Goal: Transaction & Acquisition: Purchase product/service

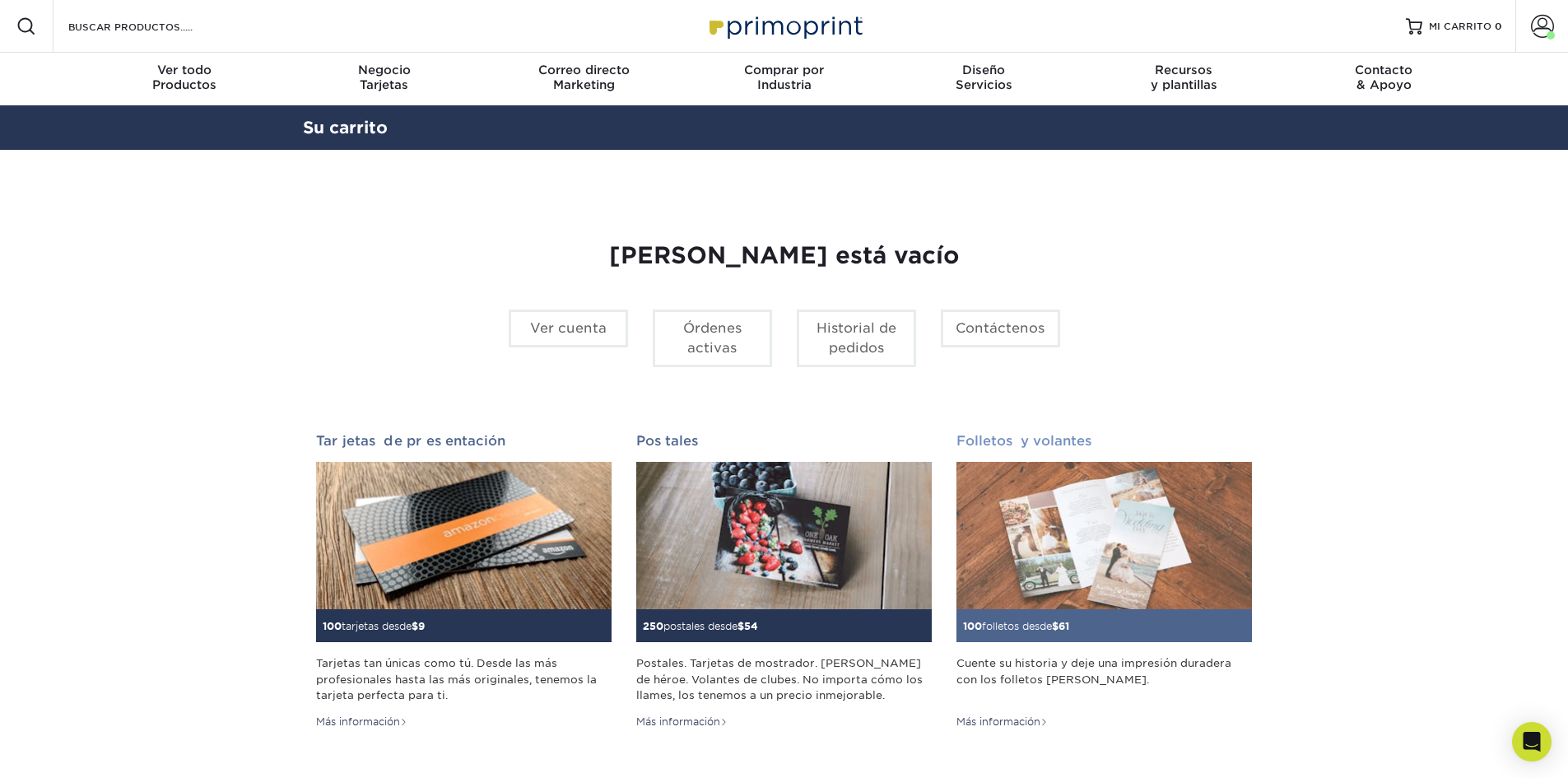
click at [1118, 543] on img at bounding box center [1104, 535] width 295 height 148
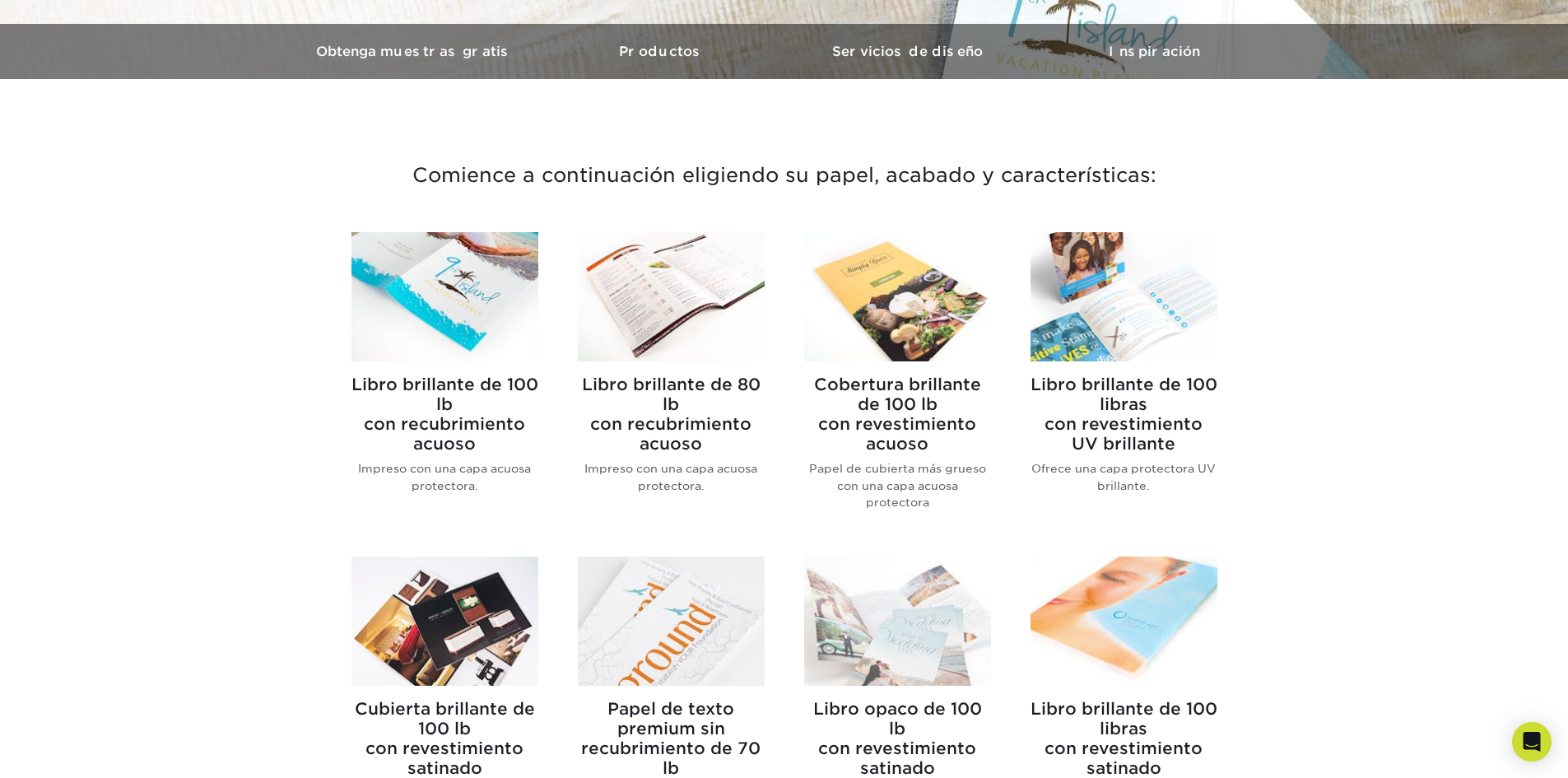
scroll to position [494, 0]
click at [1141, 313] on img at bounding box center [1124, 296] width 187 height 129
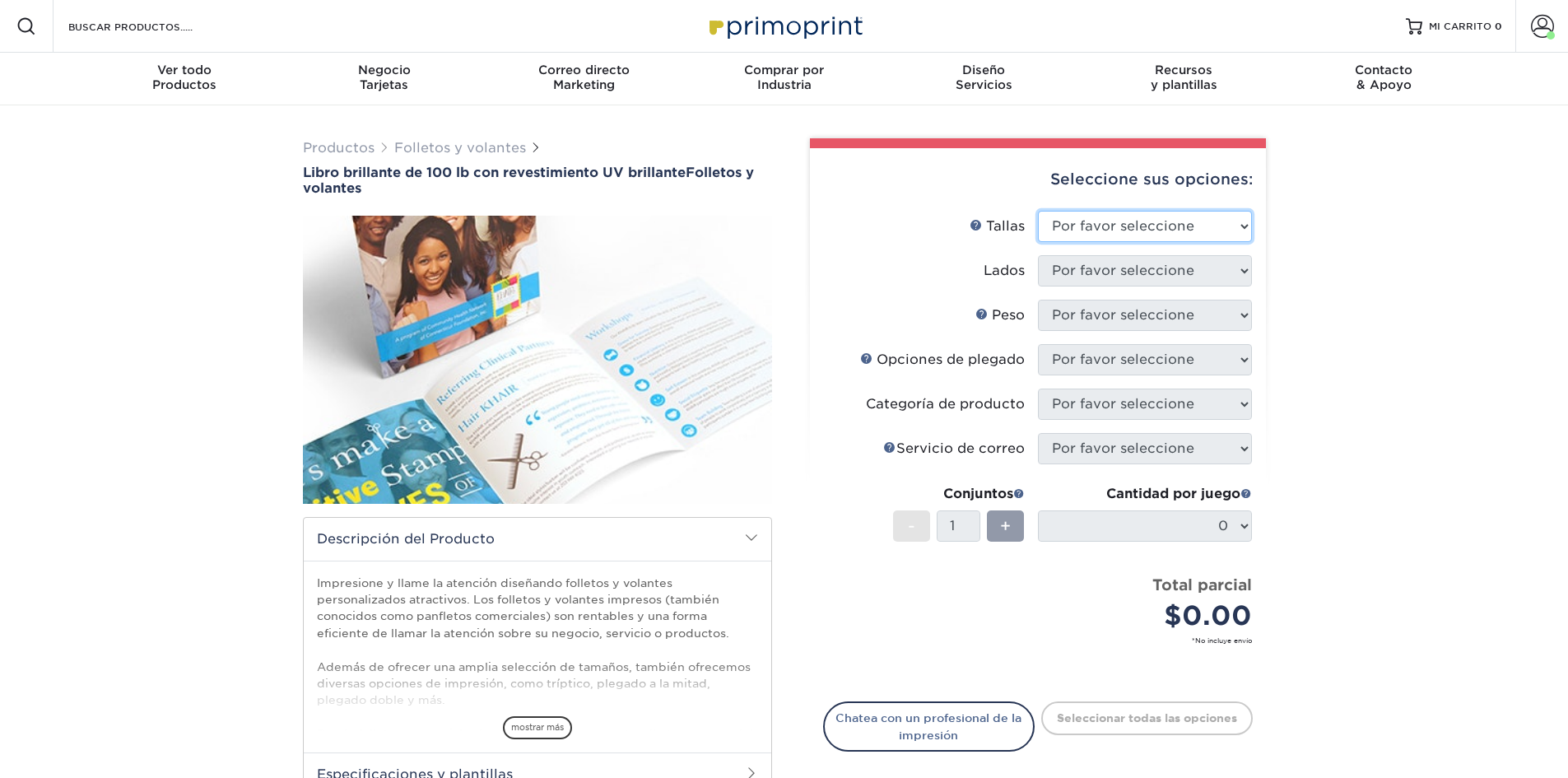
click at [1193, 228] on select "Por favor seleccione 3,67" x 8,5" 4" x 6" 4" x 8,5" 4" x 9" 4" x 11" 4,25" x 5,…" at bounding box center [1144, 226] width 214 height 31
select select "4.00x6.00"
click at [1037, 211] on select "Por favor seleccione 3,67" x 8,5" 4" x 6" 4" x 8,5" 4" x 9" 4" x 11" 4,25" x 5,…" at bounding box center [1144, 226] width 214 height 31
click at [1155, 275] on select "Por favor seleccione Imprimir ambos lados Imprimir solo el frente" at bounding box center [1144, 270] width 214 height 31
select select "13abbda7-1d64-4f25-8bb2-c179b224825d"
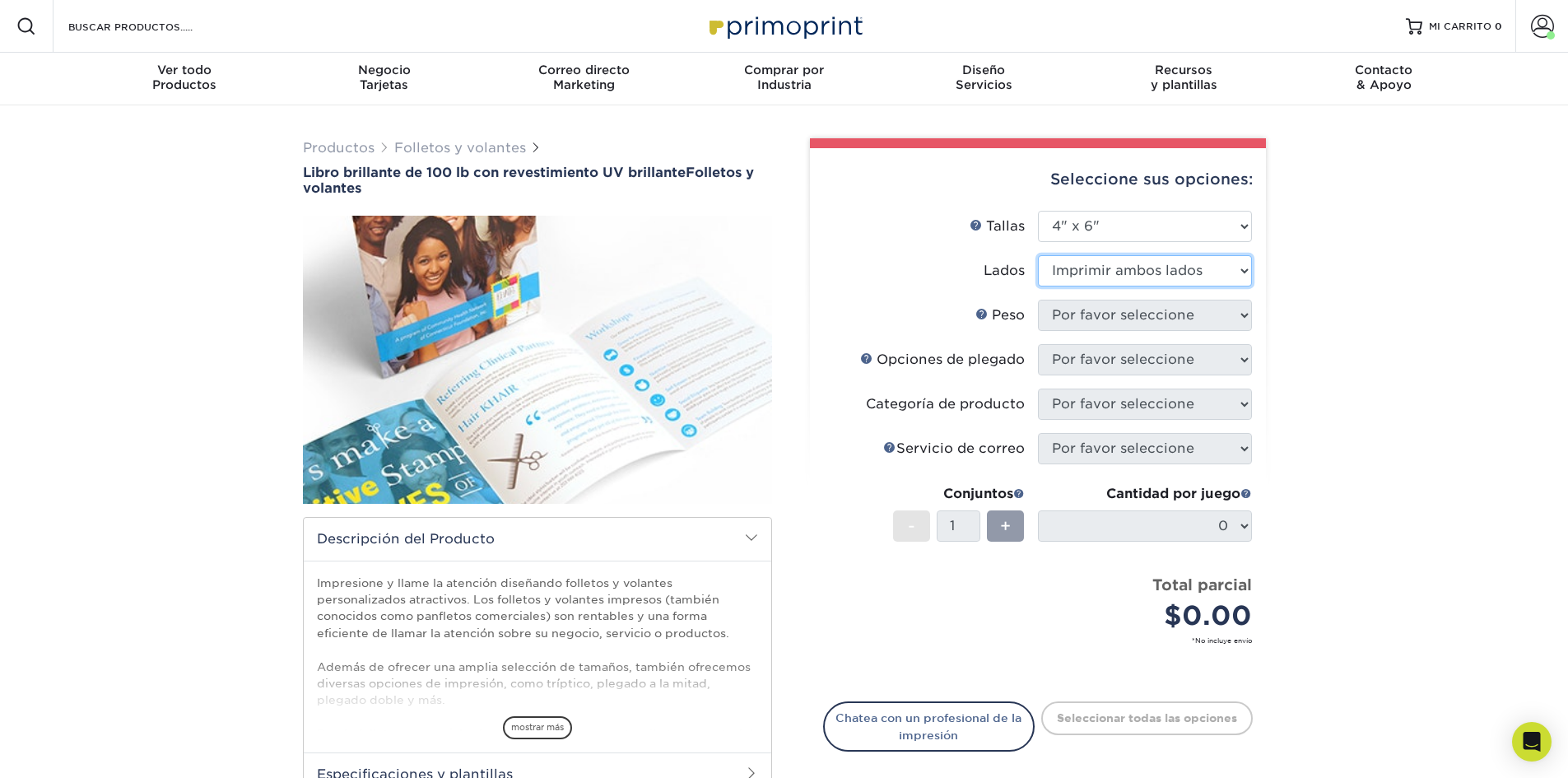
click at [1037, 255] on select "Por favor seleccione Imprimir ambos lados Imprimir solo el frente" at bounding box center [1144, 270] width 214 height 31
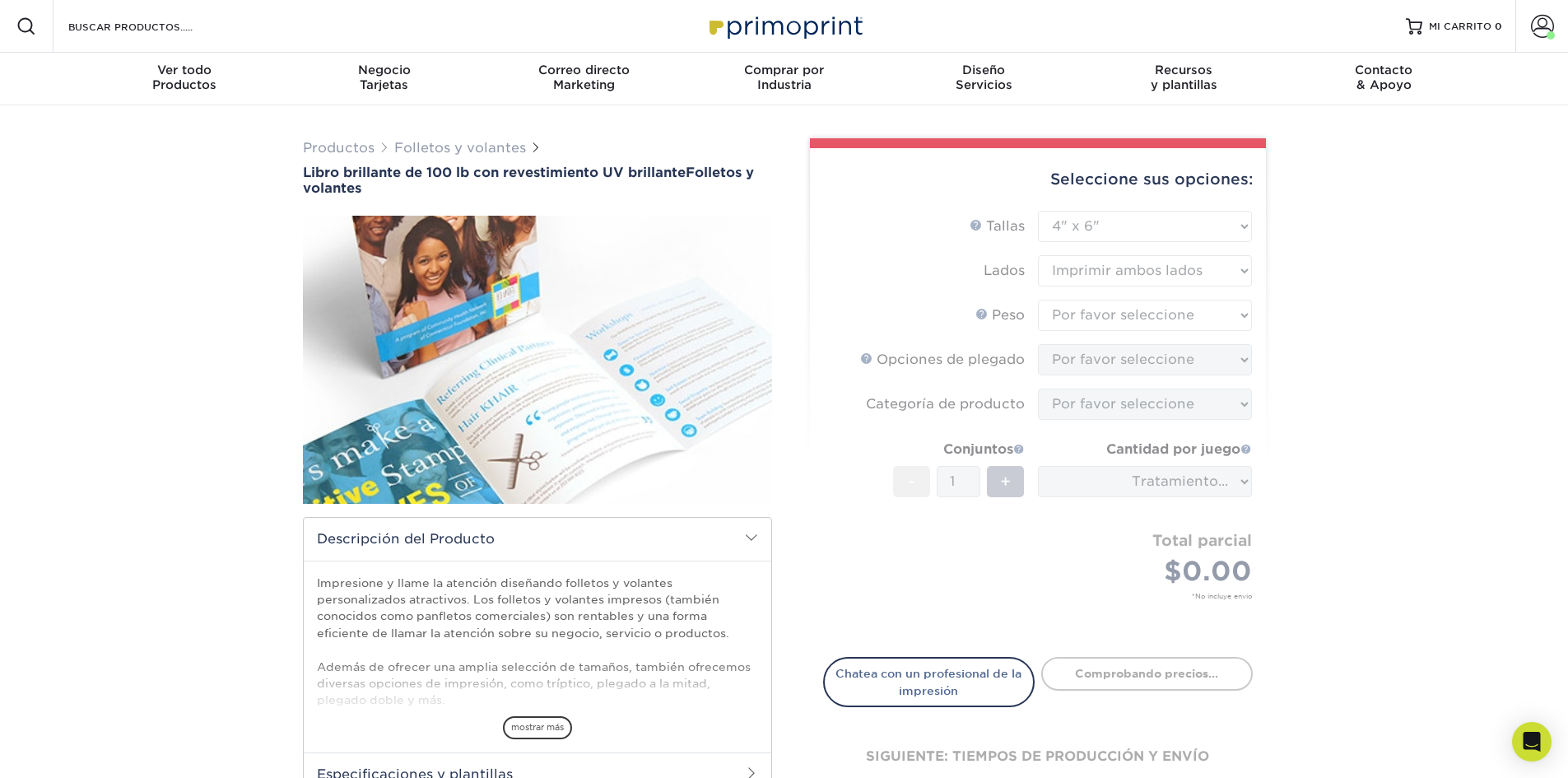
click at [1139, 320] on form "Ayuda con los tamaños Tallas Por favor seleccione 3,67" x 8,5" 4" x 6" 4" x 8,5…" at bounding box center [1037, 424] width 430 height 427
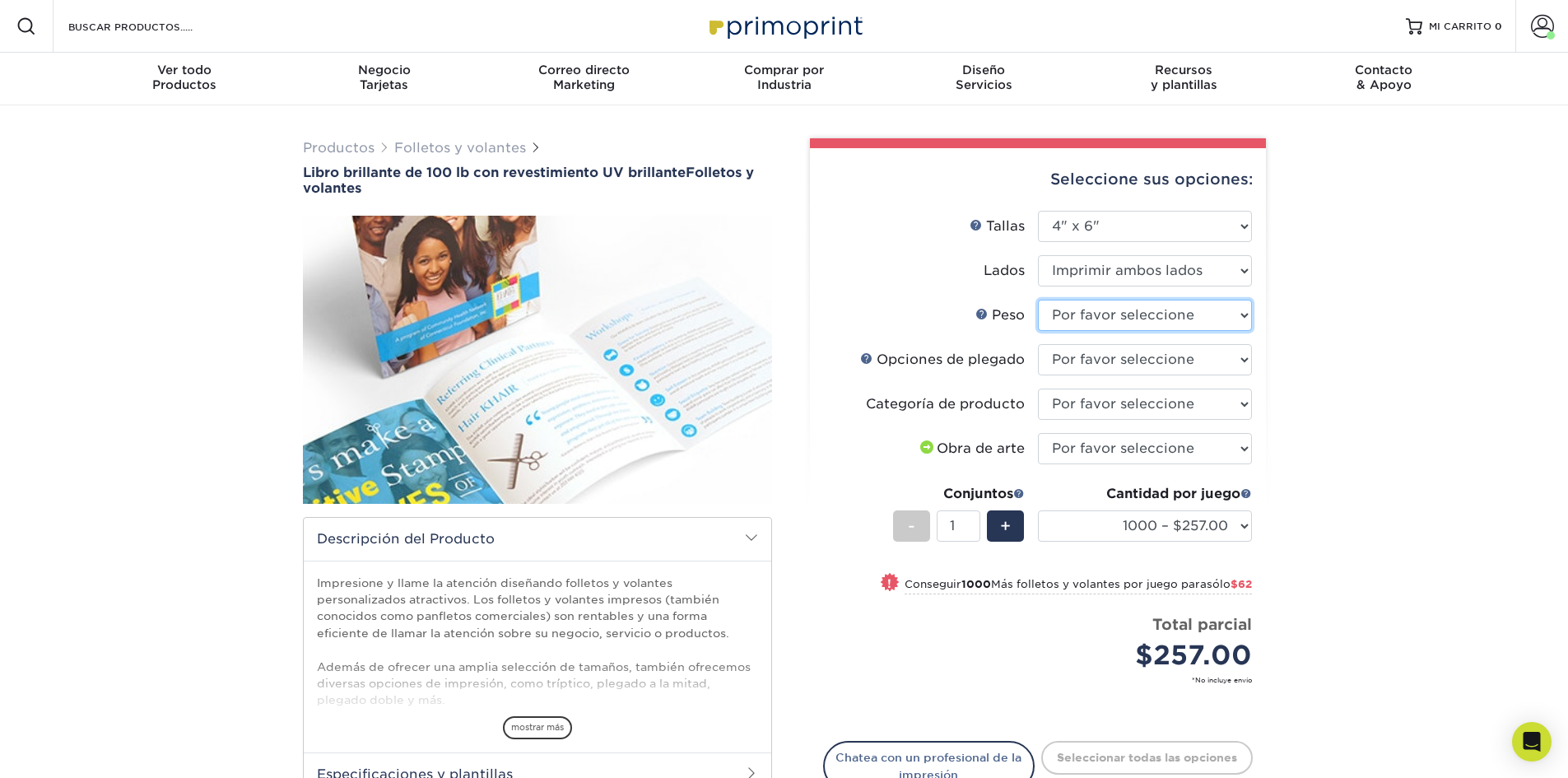
click at [1139, 320] on select "Por favor seleccione 100 libras" at bounding box center [1144, 314] width 214 height 31
select select "100LB"
click at [1037, 299] on select "Por favor seleccione 100 libras" at bounding box center [1144, 314] width 214 height 31
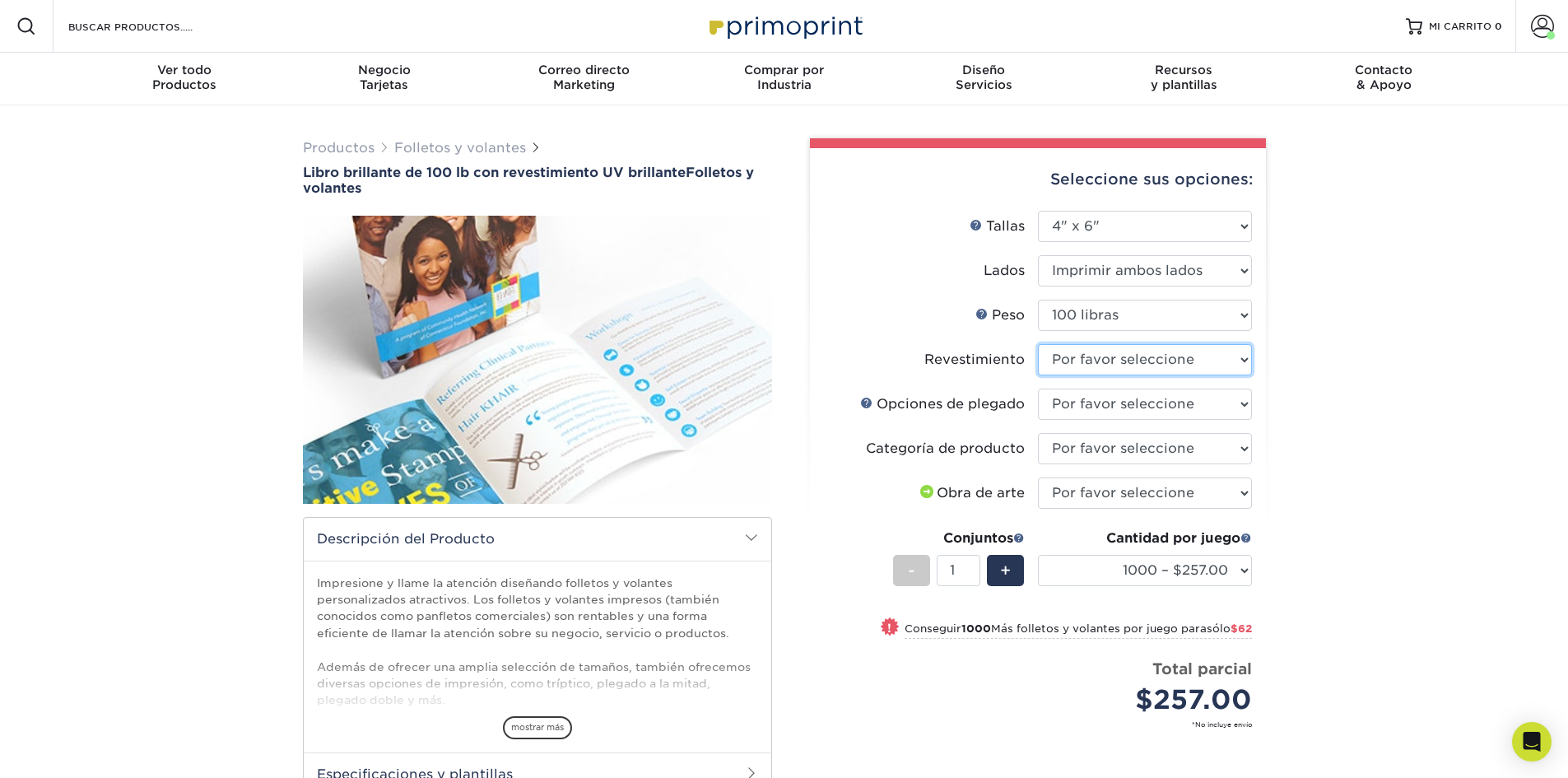
click at [1125, 360] on select at bounding box center [1144, 359] width 214 height 31
click at [1037, 344] on select at bounding box center [1144, 359] width 214 height 31
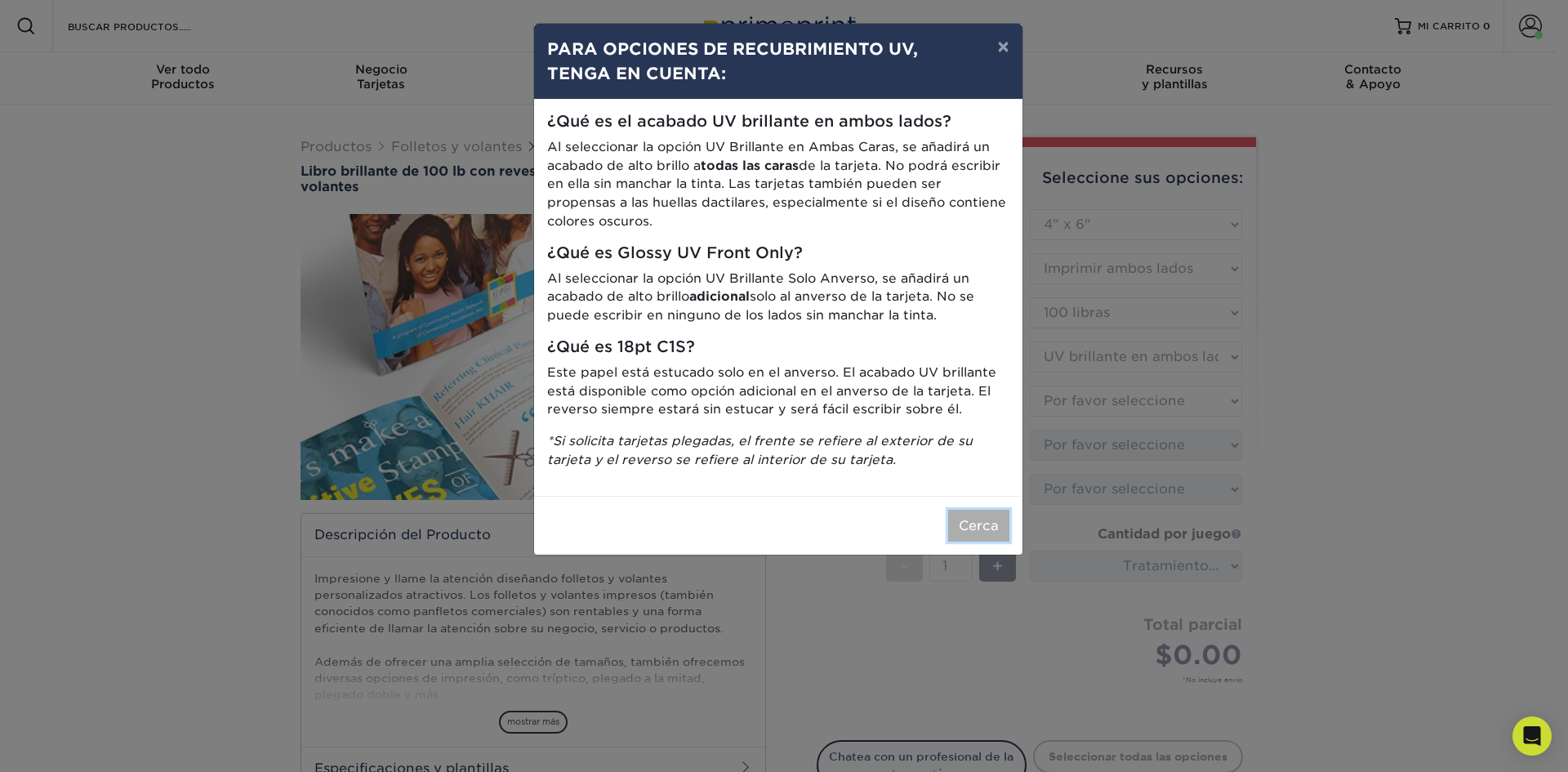
click at [1003, 539] on button "Cerca" at bounding box center [978, 526] width 61 height 32
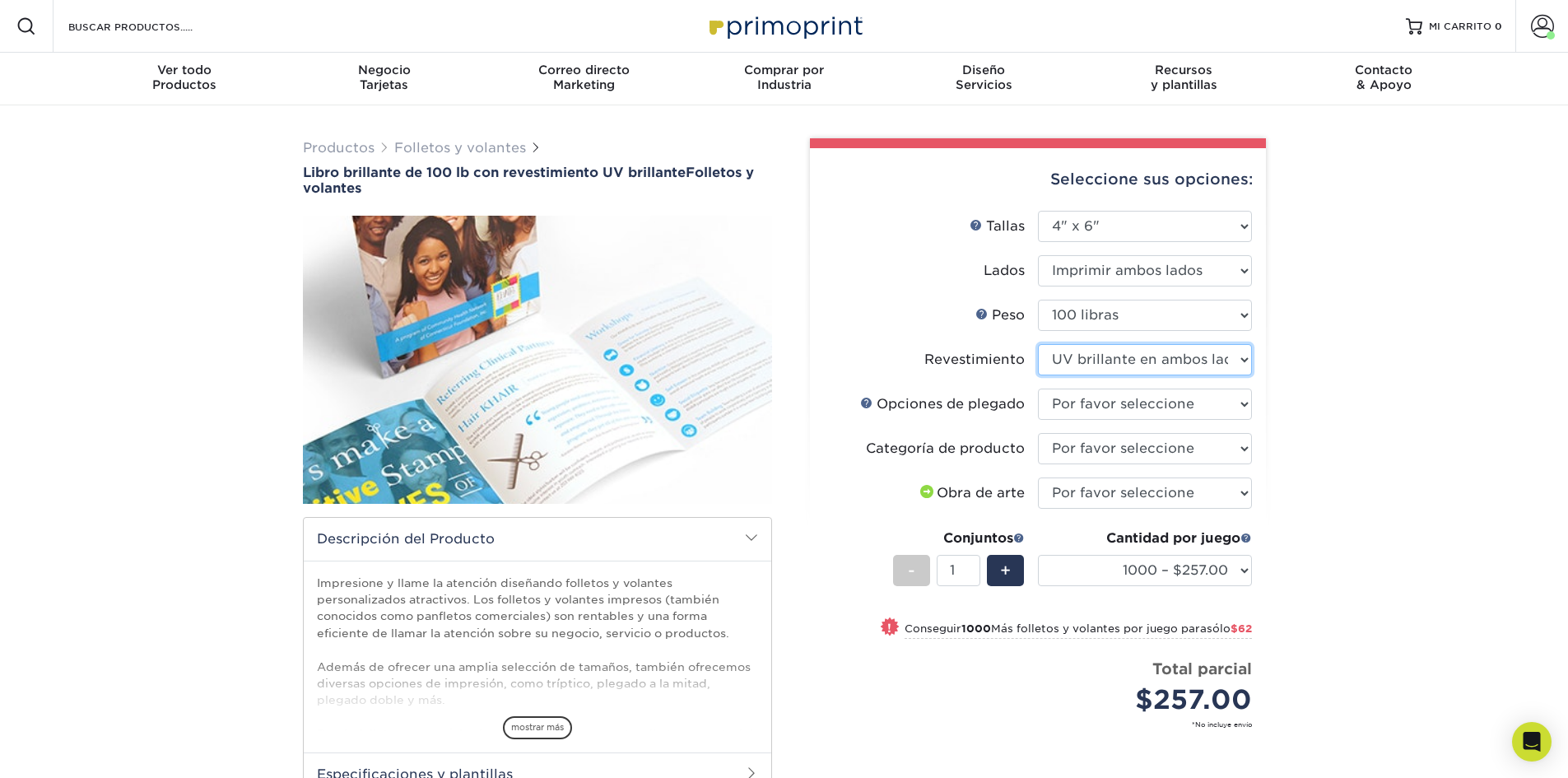
click at [1122, 363] on select at bounding box center [1144, 359] width 214 height 31
select select "-1"
click at [1037, 344] on select at bounding box center [1144, 359] width 214 height 31
select select
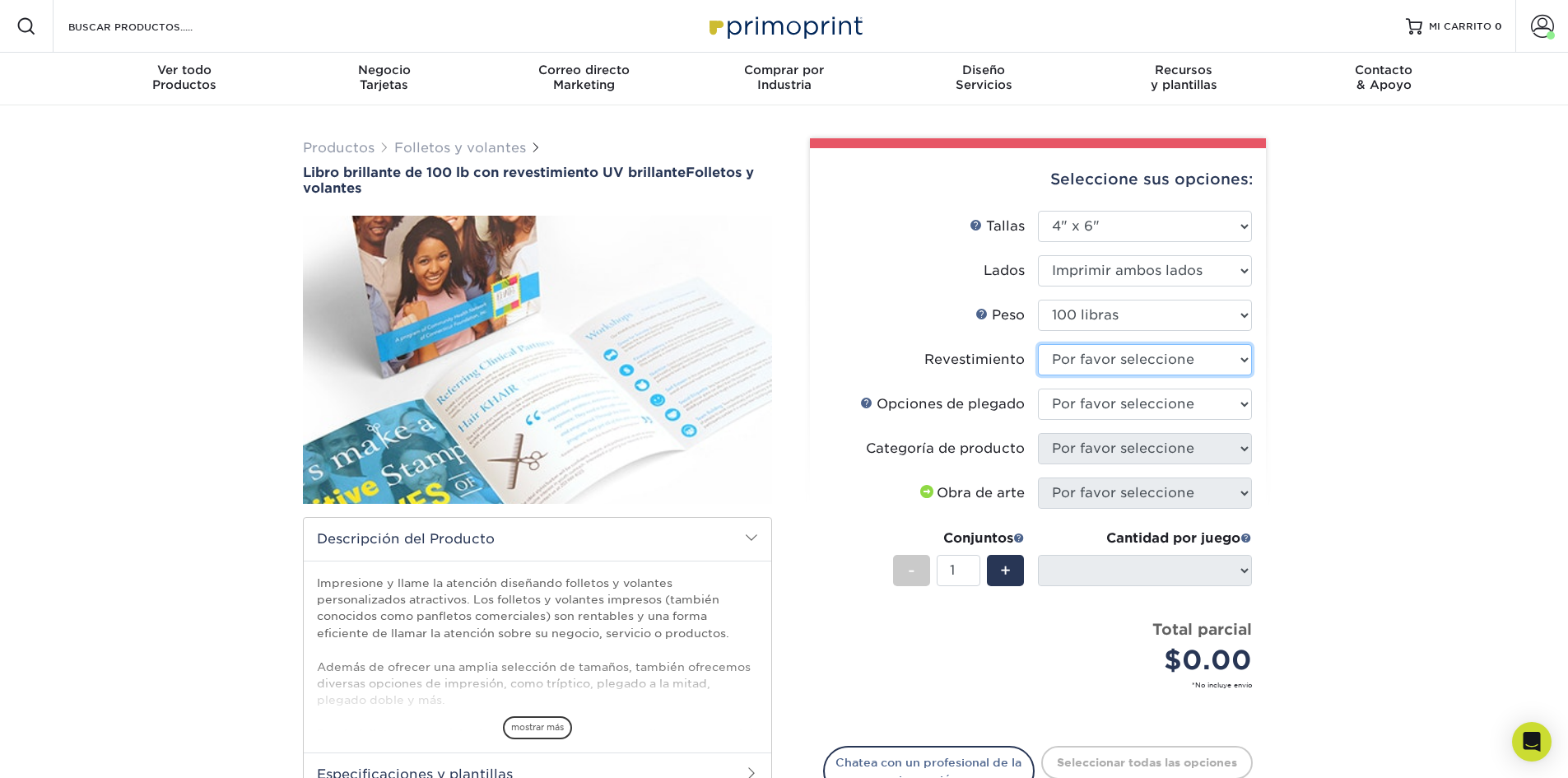
click at [1120, 362] on select at bounding box center [1144, 359] width 214 height 31
select select "ae367451-b2b8-45df-a344-0f05b6a12993"
click at [1037, 344] on select at bounding box center [1144, 359] width 214 height 31
select select "-1"
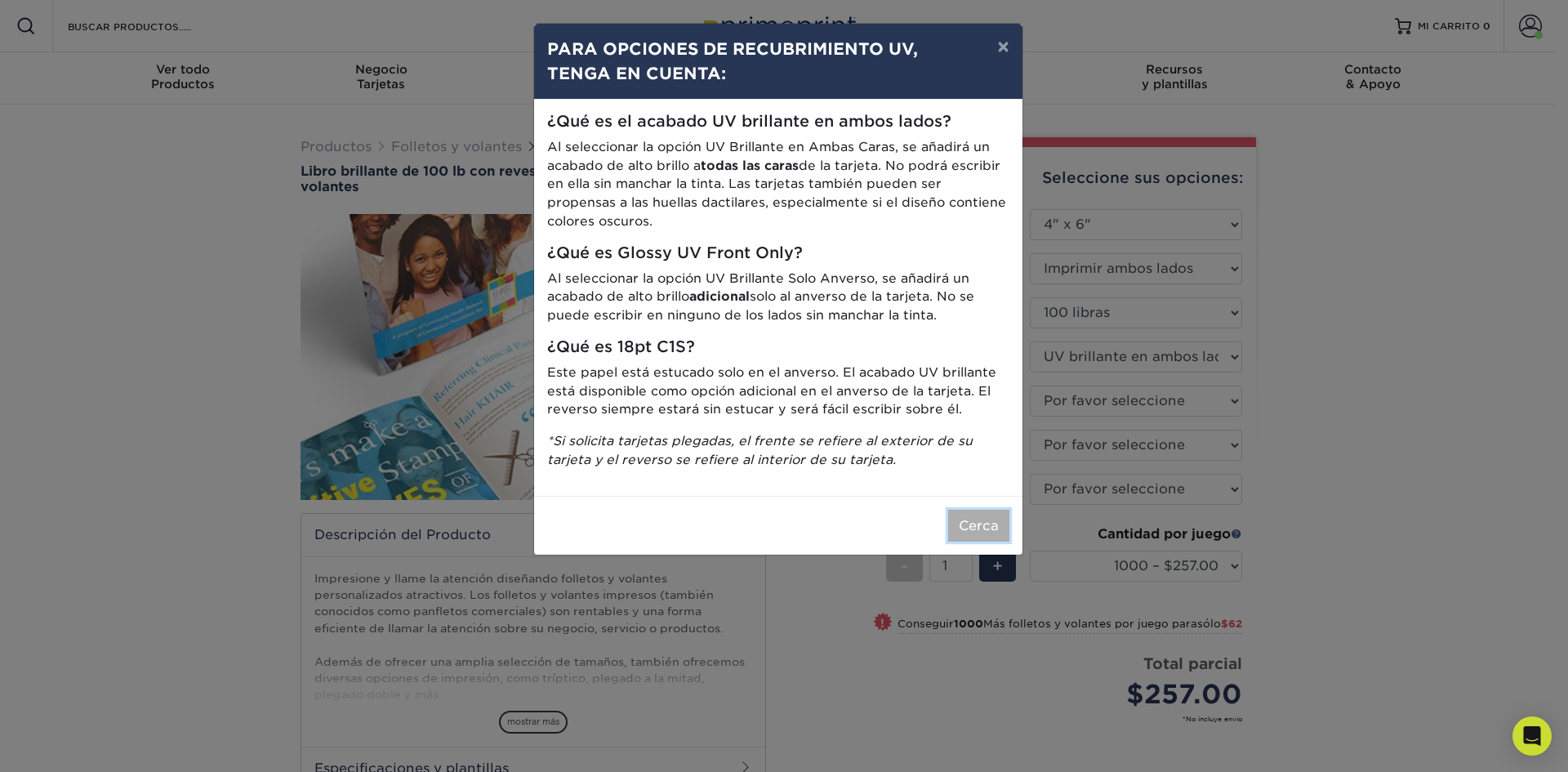
click at [989, 526] on font "Cerca" at bounding box center [979, 526] width 40 height 16
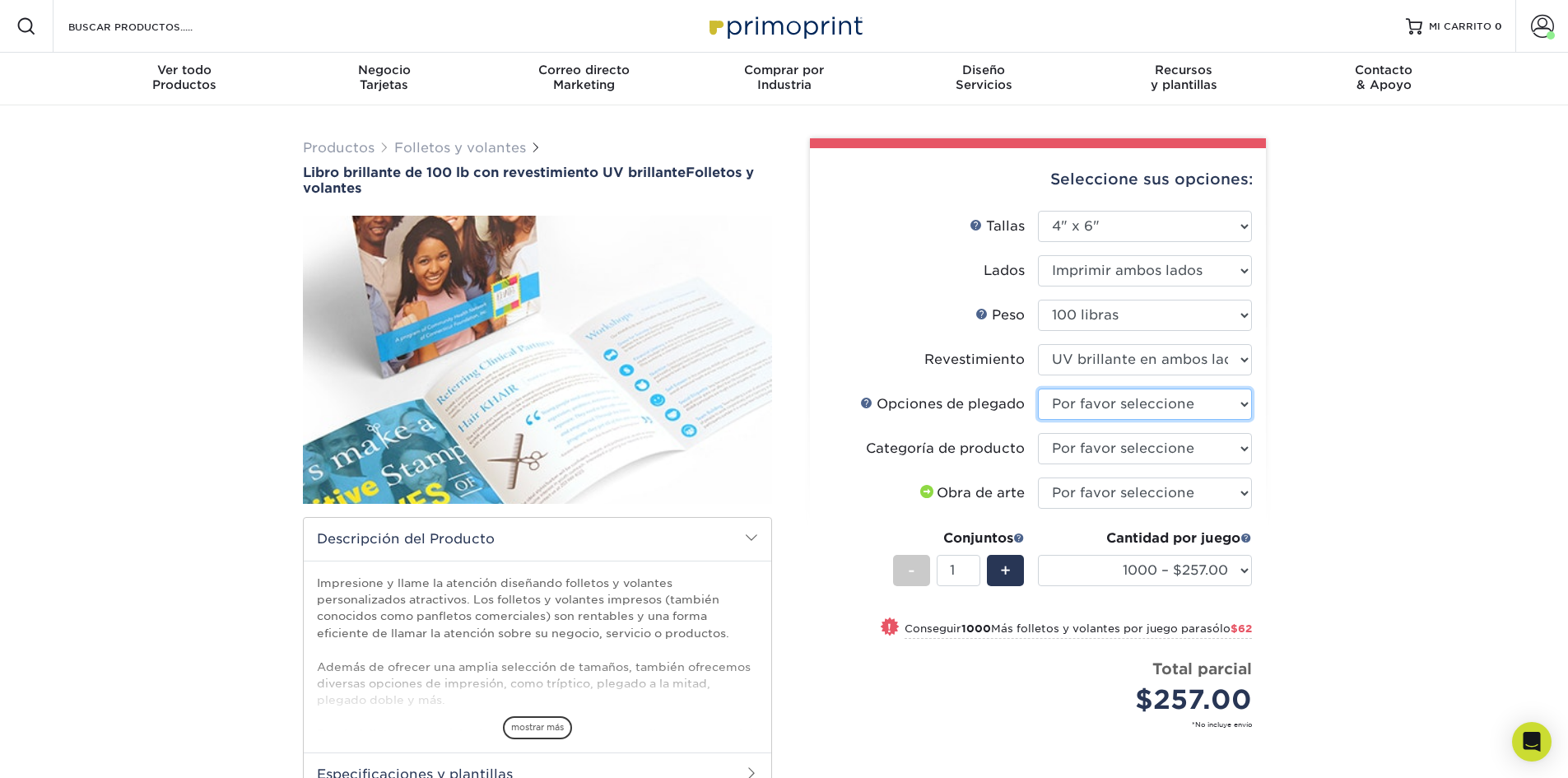
click at [1130, 405] on select "Por favor seleccione PLANO - Sin plegado" at bounding box center [1144, 404] width 214 height 31
select select "9b1d5825-34d1-4721-9874-ed79abb003d7"
click at [1037, 389] on select "Por favor seleccione PLANO - Sin plegado" at bounding box center [1144, 404] width 214 height 31
click at [1104, 448] on select "Por favor seleccione Volantes y folletos" at bounding box center [1144, 448] width 214 height 31
select select "1a668080-6b7c-4174-b399-2c3833b27ef4"
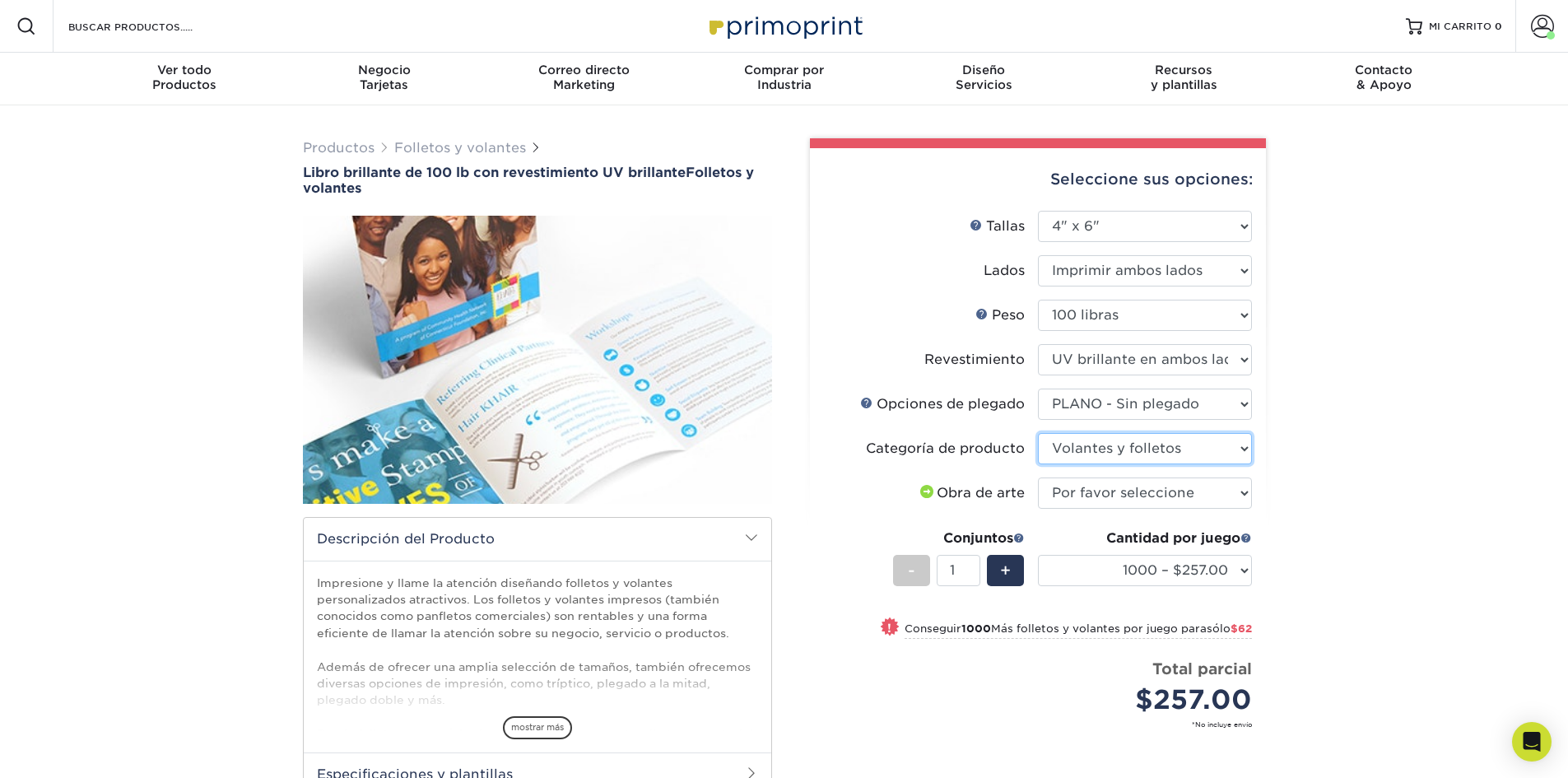
click at [1037, 433] on select "Por favor seleccione Volantes y folletos" at bounding box center [1144, 448] width 214 height 31
click at [1100, 485] on select "Por favor seleccione Subiré archivos Necesito un diseño - $175" at bounding box center [1144, 493] width 214 height 31
select select "upload"
click at [1037, 478] on select "Por favor seleccione Subiré archivos Necesito un diseño - $175" at bounding box center [1144, 493] width 214 height 31
click at [1077, 564] on select "1000 – $257.00 2000 – $319.00 2500 – $332.00 3000 – $360.00 4000 – $377.00 5000…" at bounding box center [1144, 570] width 214 height 31
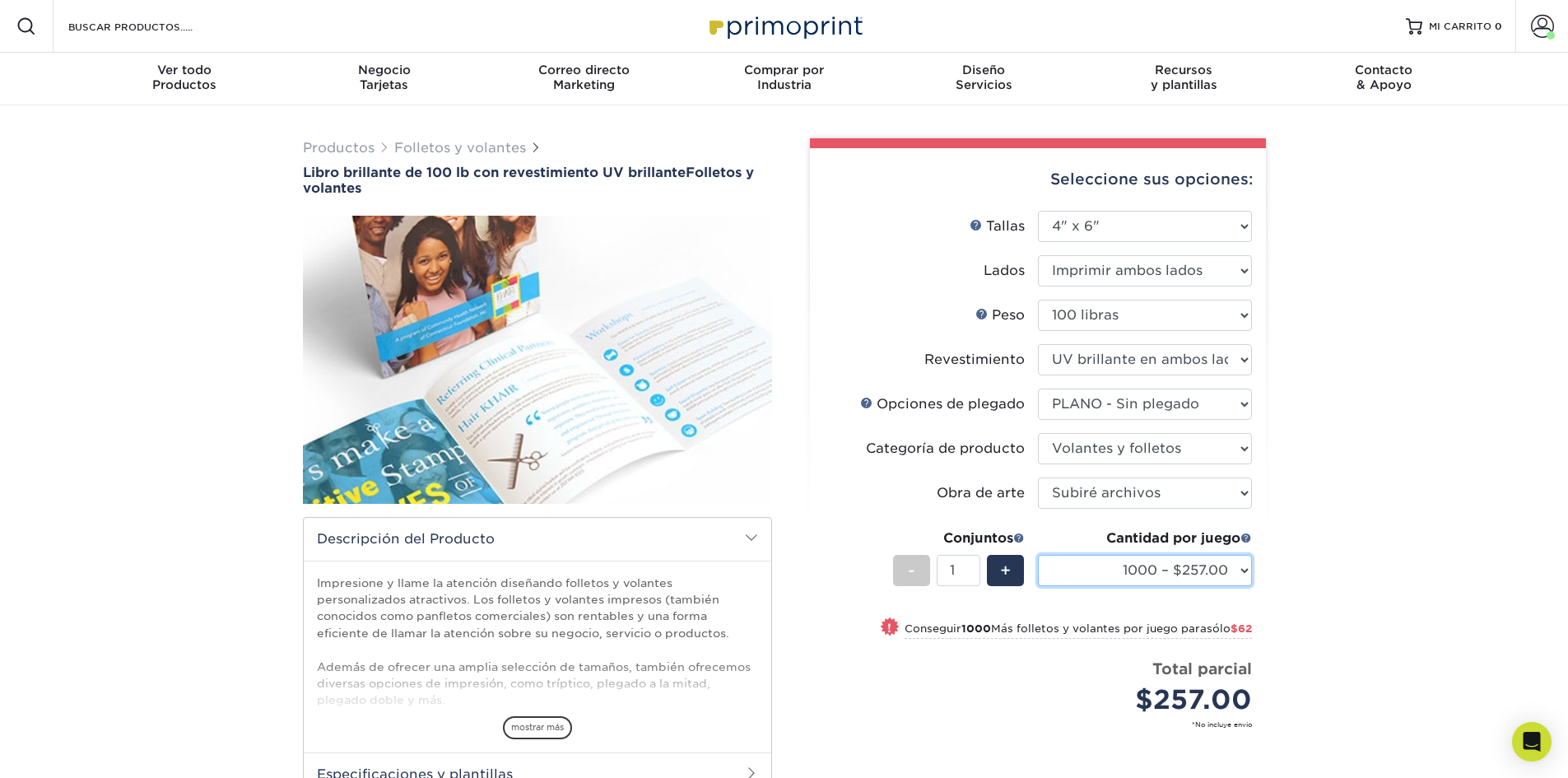
select select "2500 – $332.00"
click at [1037, 555] on select "1000 – $257.00 2000 – $319.00 2500 – $332.00 3000 – $360.00 4000 – $377.00 5000…" at bounding box center [1144, 570] width 214 height 31
click at [1152, 497] on select "Por favor seleccione Subiré archivos Necesito un diseño - $175" at bounding box center [1144, 493] width 214 height 31
click at [1037, 478] on select "Por favor seleccione Subiré archivos Necesito un diseño - $175" at bounding box center [1144, 493] width 214 height 31
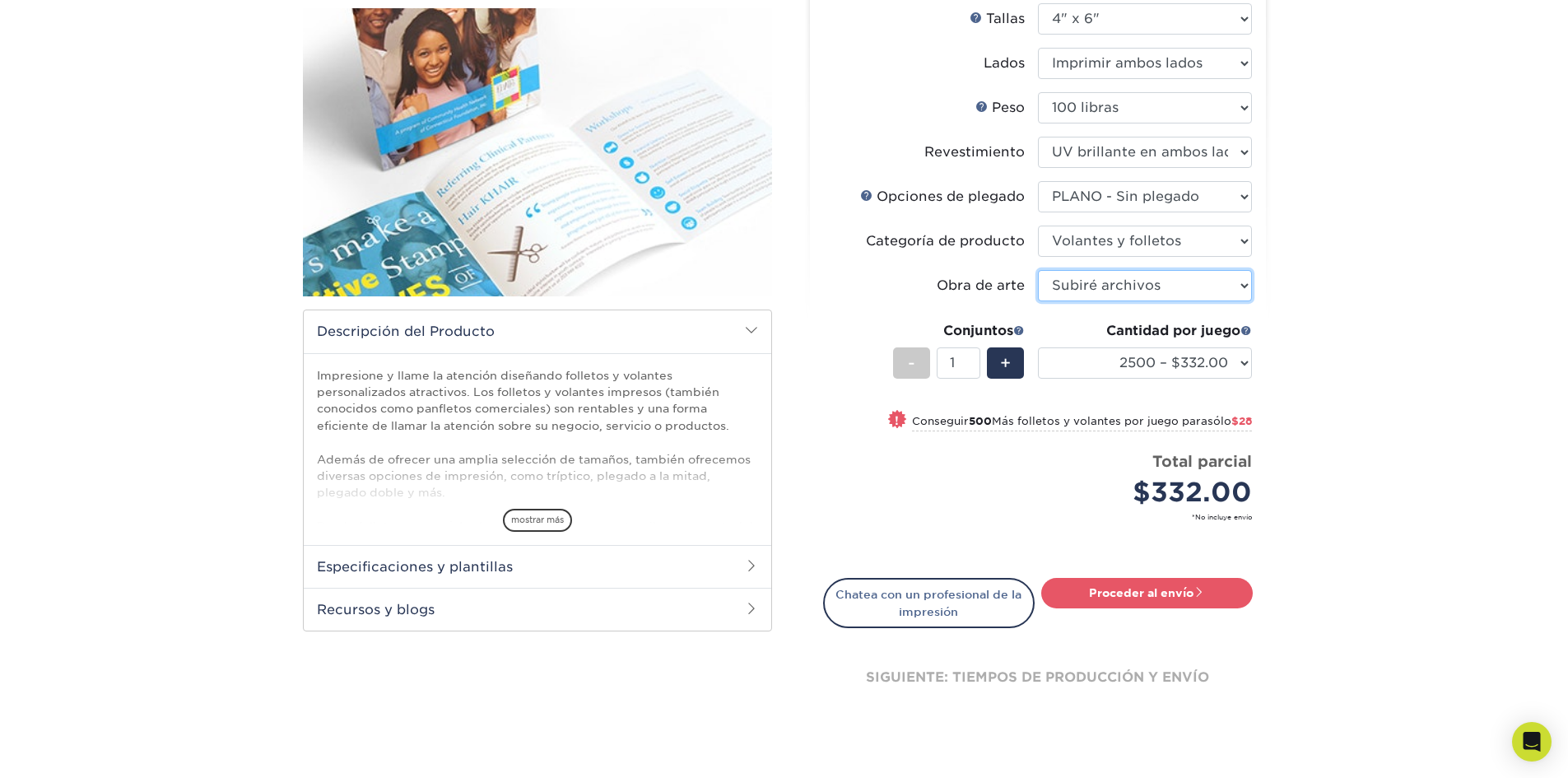
scroll to position [164, 0]
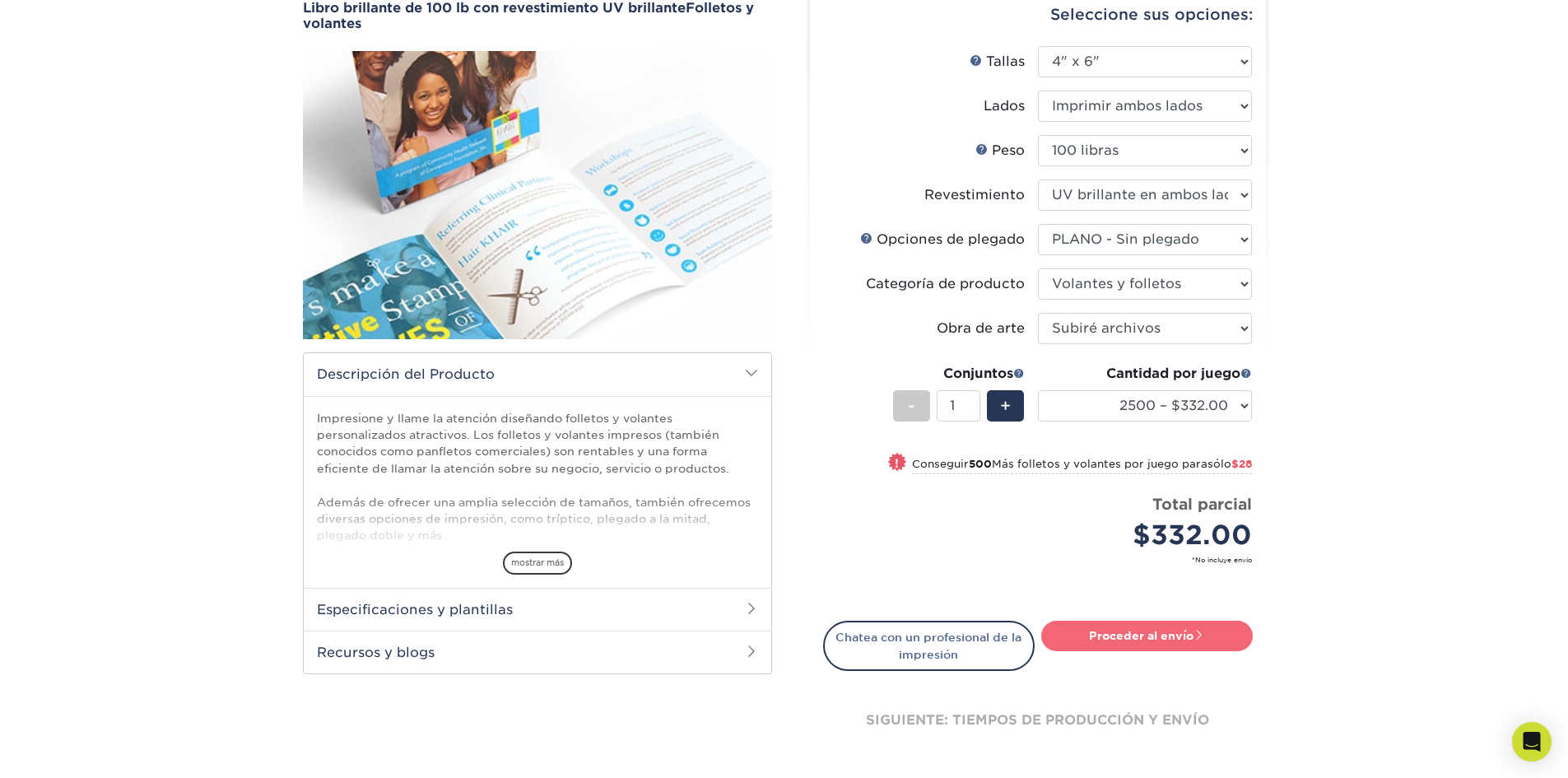
click at [1166, 630] on font "Proceder al envío" at bounding box center [1140, 635] width 105 height 13
type input "Set 1"
select select "99e3bbca-bf33-4a37-ad1e-e98b670aa8df"
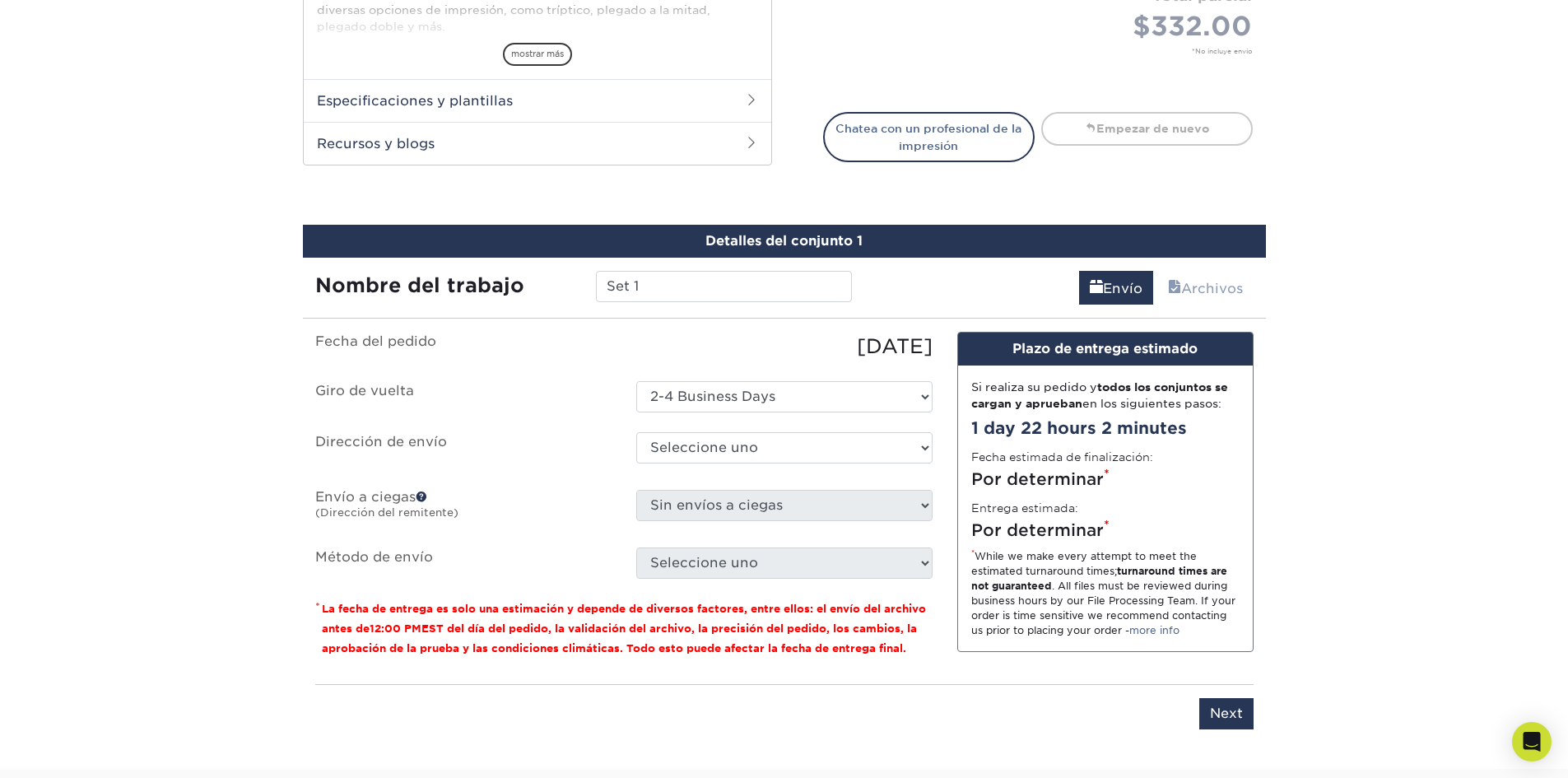
scroll to position [847, 0]
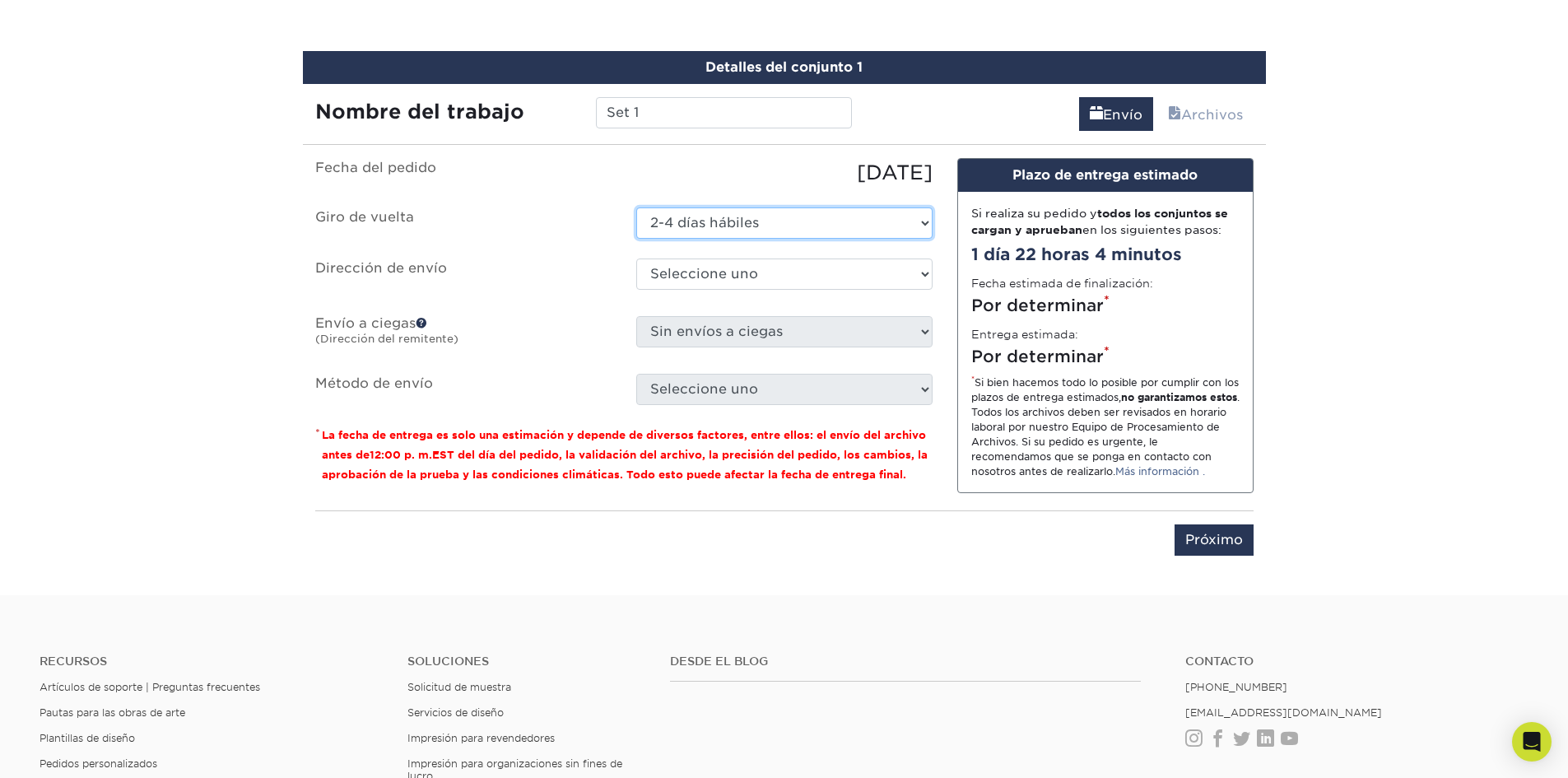
click at [773, 228] on select "Seleccione uno 2-4 días hábiles" at bounding box center [784, 223] width 296 height 31
click at [636, 208] on select "Seleccione uno 2-4 días hábiles" at bounding box center [784, 223] width 296 height 31
click at [758, 273] on select "Seleccione uno gráficos y letreros + Agregar nueva dirección" at bounding box center [784, 274] width 296 height 31
select select "281527"
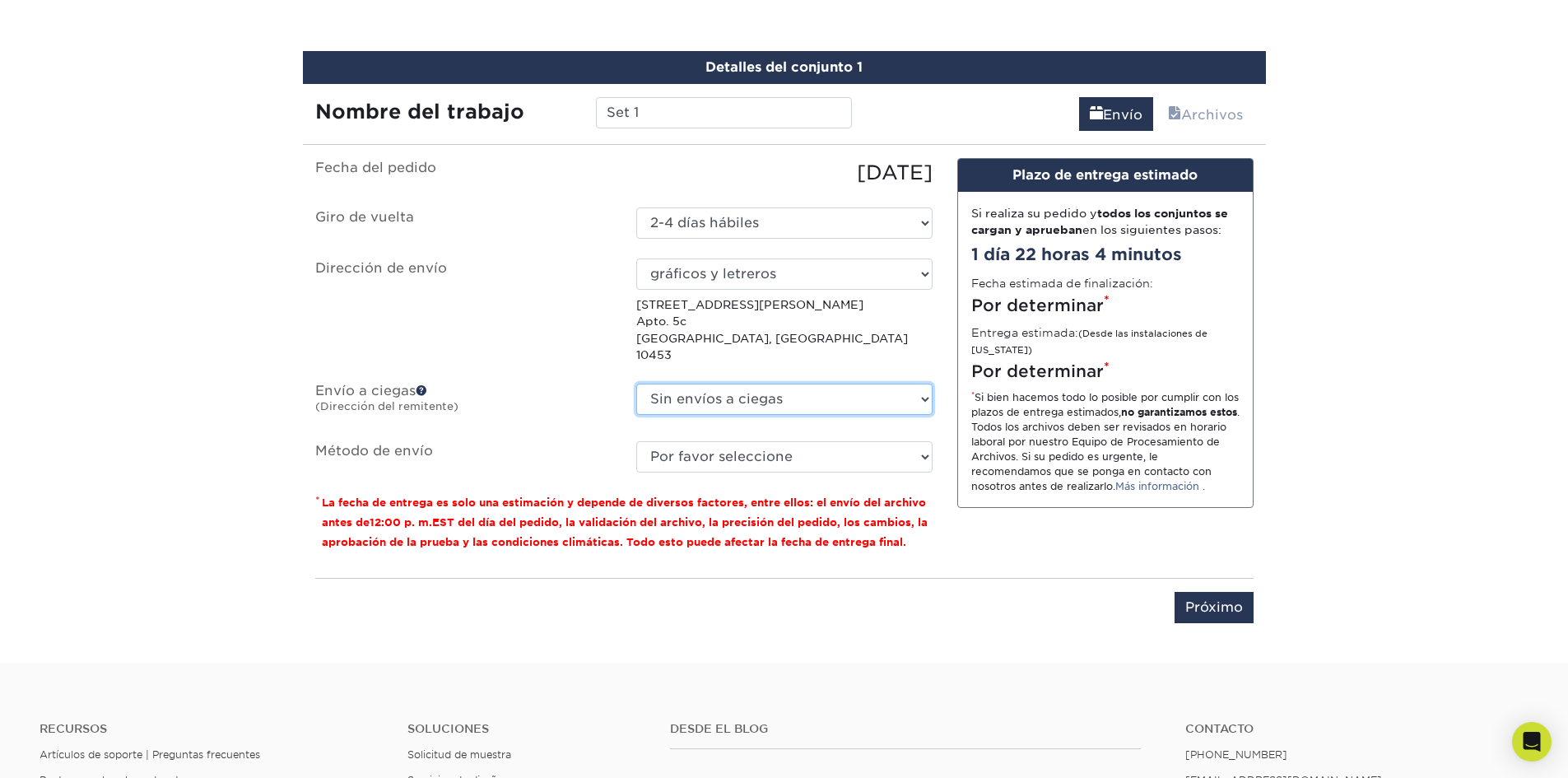
click at [772, 384] on select "Sin envíos a ciegas gráficos y letreros + Agregar nueva dirección" at bounding box center [784, 398] width 296 height 31
select select "281527"
click at [636, 383] on select "Sin envíos a ciegas gráficos y letreros + Agregar nueva dirección" at bounding box center [784, 398] width 296 height 31
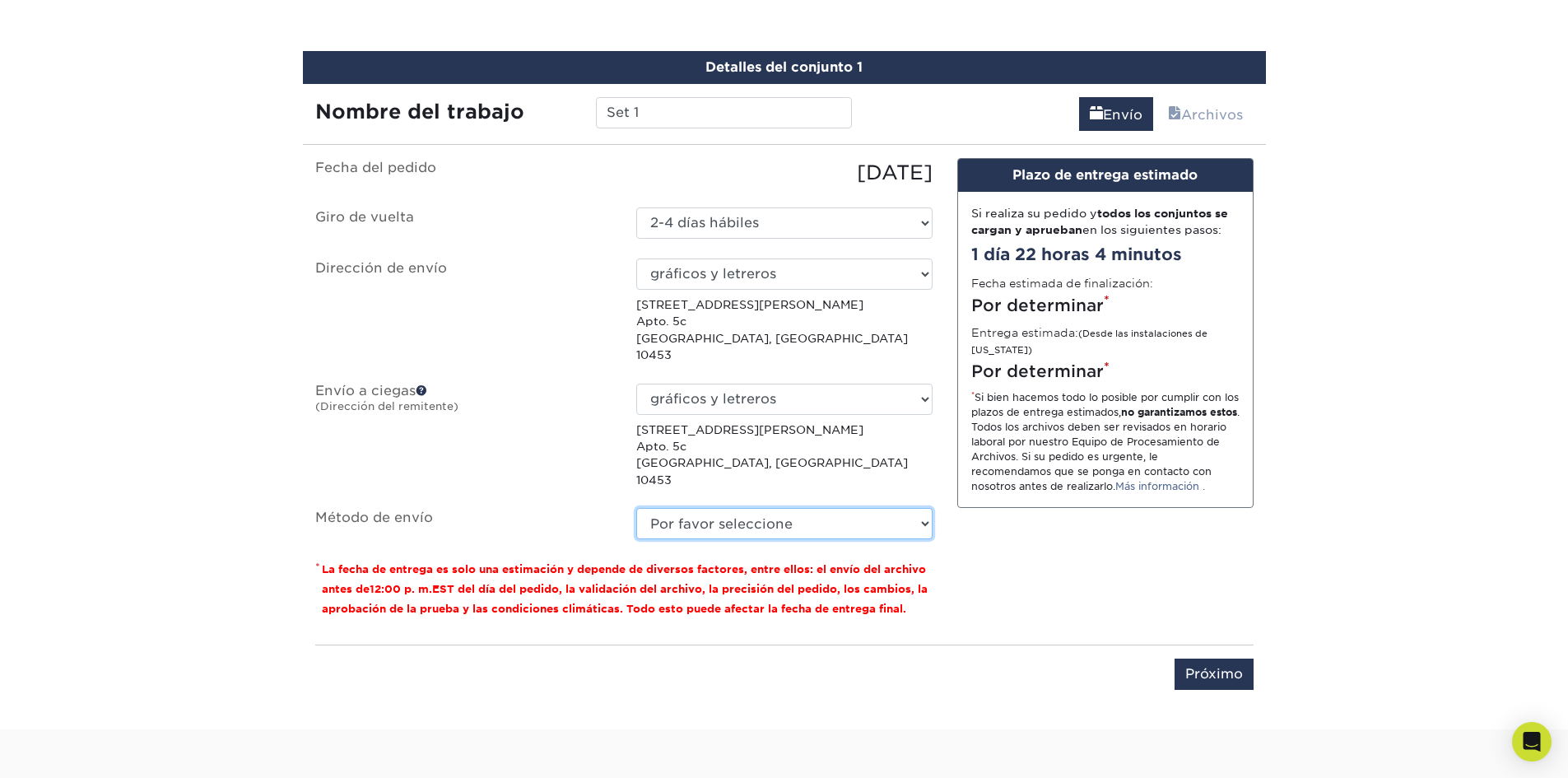
click at [787, 508] on select "Por favor seleccione Envío terrestre (+$39.30) Servicio de envío en 3 días (+$6…" at bounding box center [784, 523] width 296 height 31
click at [636, 508] on select "Por favor seleccione Envío terrestre (+$39.30) Servicio de envío en 3 días (+$6…" at bounding box center [784, 523] width 296 height 31
click at [845, 508] on select "Por favor seleccione Envío terrestre (+$39.30) Servicio de envío en 3 días (+$6…" at bounding box center [784, 523] width 296 height 31
click at [636, 508] on select "Por favor seleccione Envío terrestre (+$39.30) Servicio de envío en 3 días (+$6…" at bounding box center [784, 523] width 296 height 31
click at [845, 508] on select "Por favor seleccione Envío terrestre (+$39.30) Servicio de envío en 3 días (+$6…" at bounding box center [784, 523] width 296 height 31
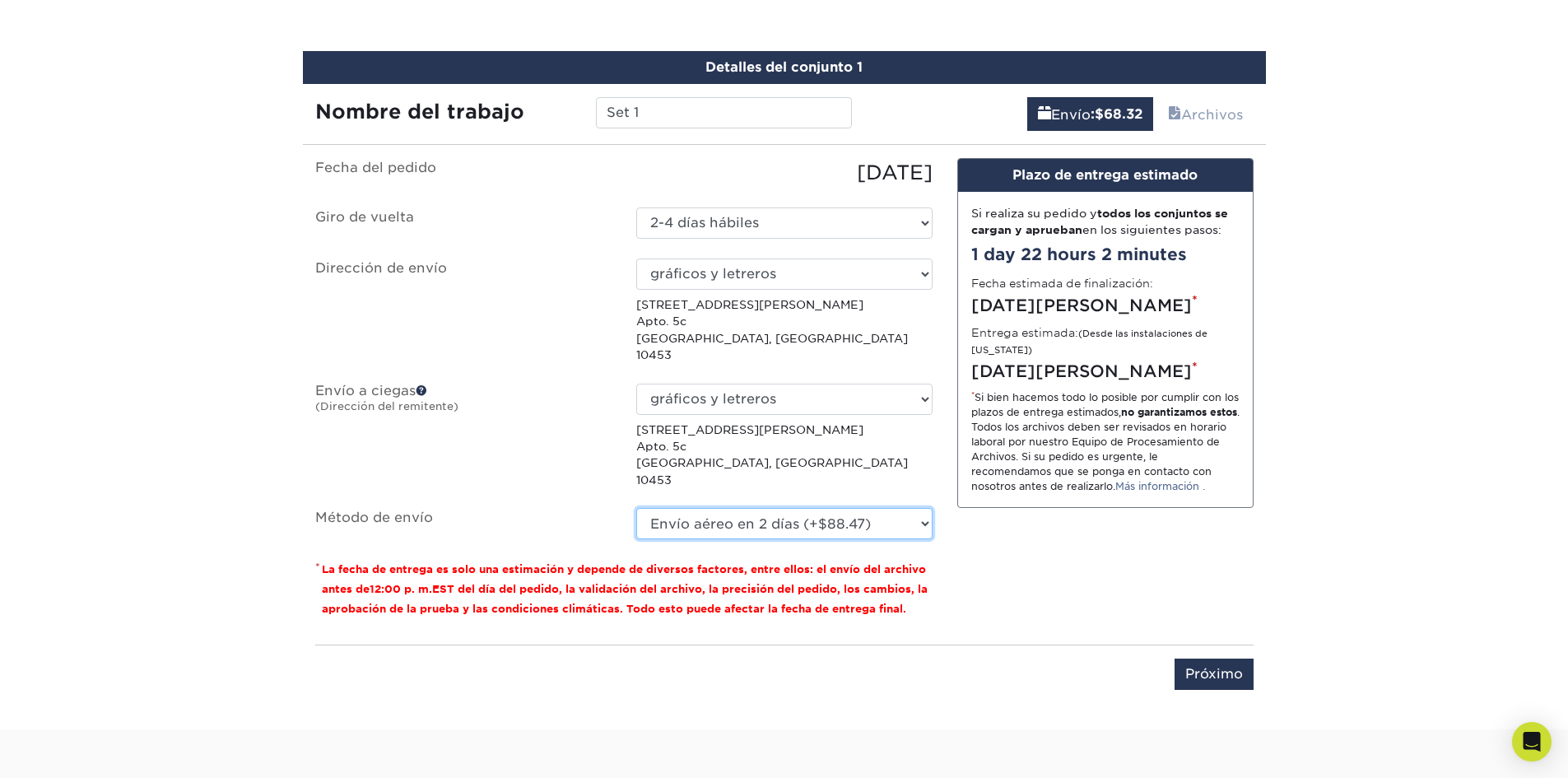
click at [636, 508] on select "Por favor seleccione Envío terrestre (+$39.30) Servicio de envío en 3 días (+$6…" at bounding box center [784, 523] width 296 height 31
click at [852, 508] on select "Por favor seleccione Envío terrestre (+$39.30) Servicio de envío en 3 días (+$6…" at bounding box center [784, 523] width 296 height 31
click at [636, 508] on select "Por favor seleccione Envío terrestre (+$39.30) Servicio de envío en 3 días (+$6…" at bounding box center [784, 523] width 296 height 31
click at [813, 508] on select "Por favor seleccione Envío terrestre (+$39.30) Servicio de envío en 3 días (+$6…" at bounding box center [784, 523] width 296 height 31
select select "03"
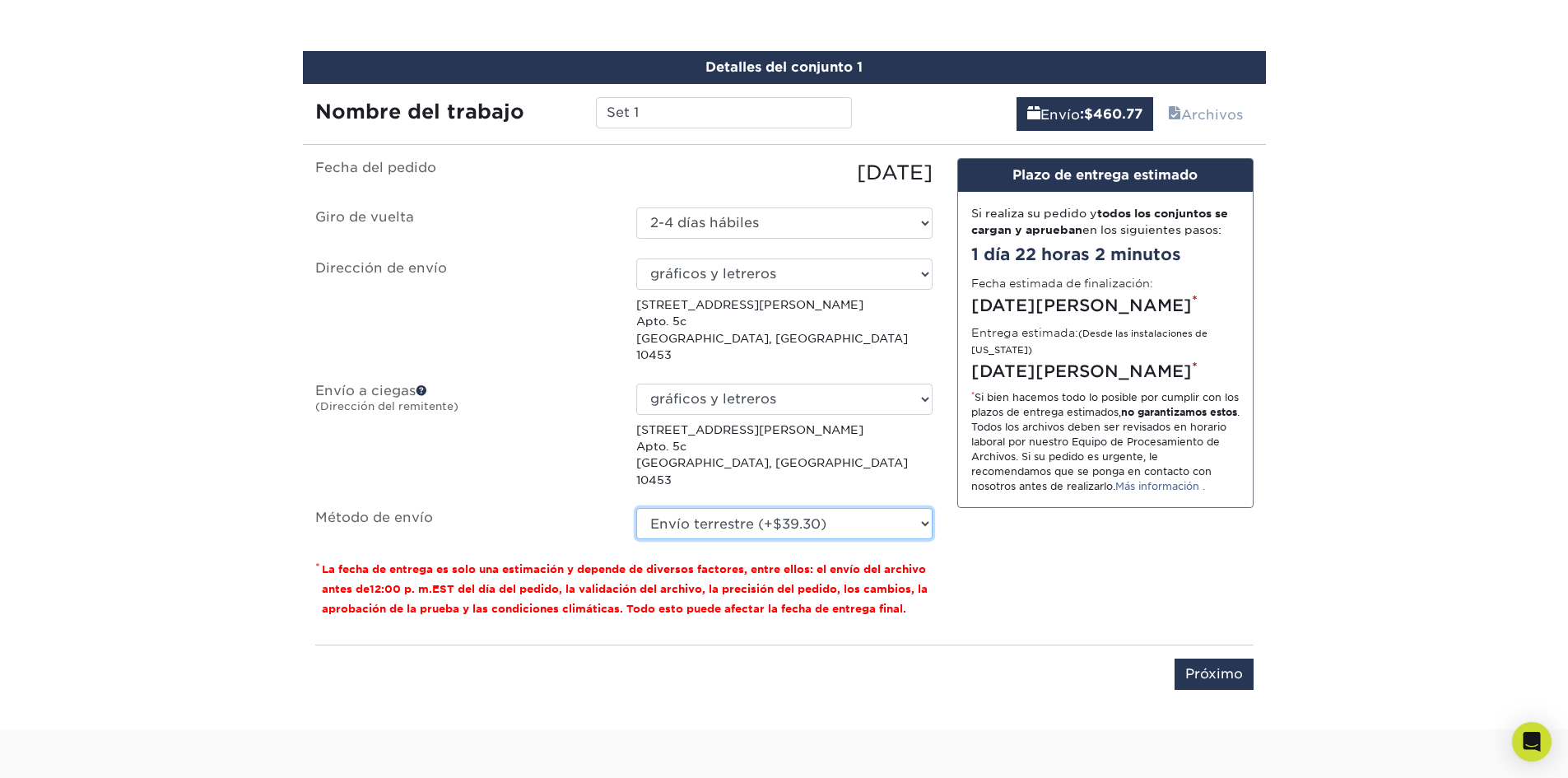
click at [636, 508] on select "Por favor seleccione Envío terrestre (+$39.30) Servicio de envío en 3 días (+$6…" at bounding box center [784, 523] width 296 height 31
click at [662, 110] on input "Set 1" at bounding box center [723, 112] width 256 height 31
drag, startPoint x: 657, startPoint y: 113, endPoint x: 567, endPoint y: 122, distance: 90.4
click at [572, 122] on div "Nombre del trabajo Set 1" at bounding box center [583, 112] width 562 height 31
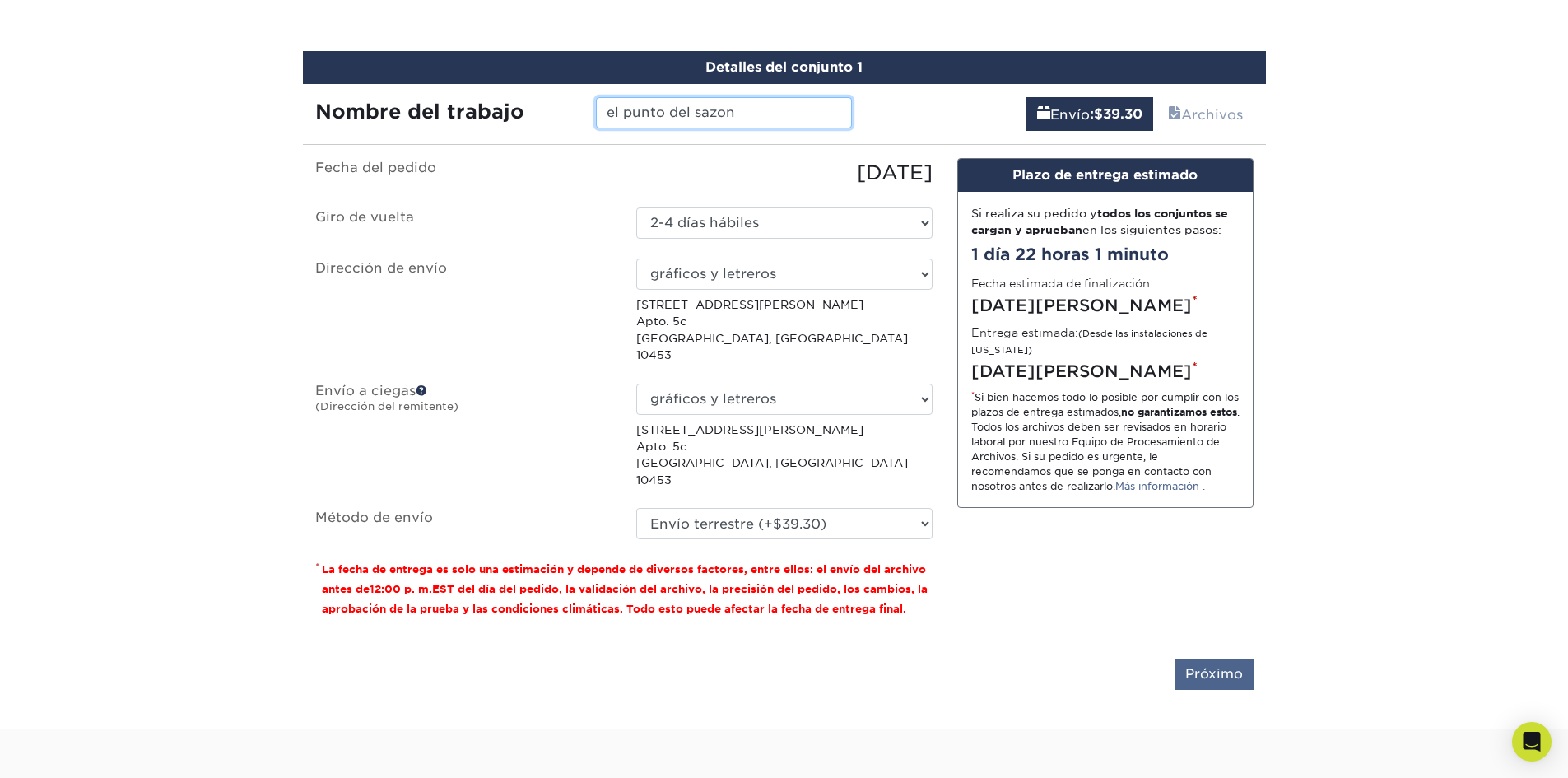
type input "el punto del sazon"
click at [1234, 658] on input "Próximo" at bounding box center [1214, 673] width 79 height 31
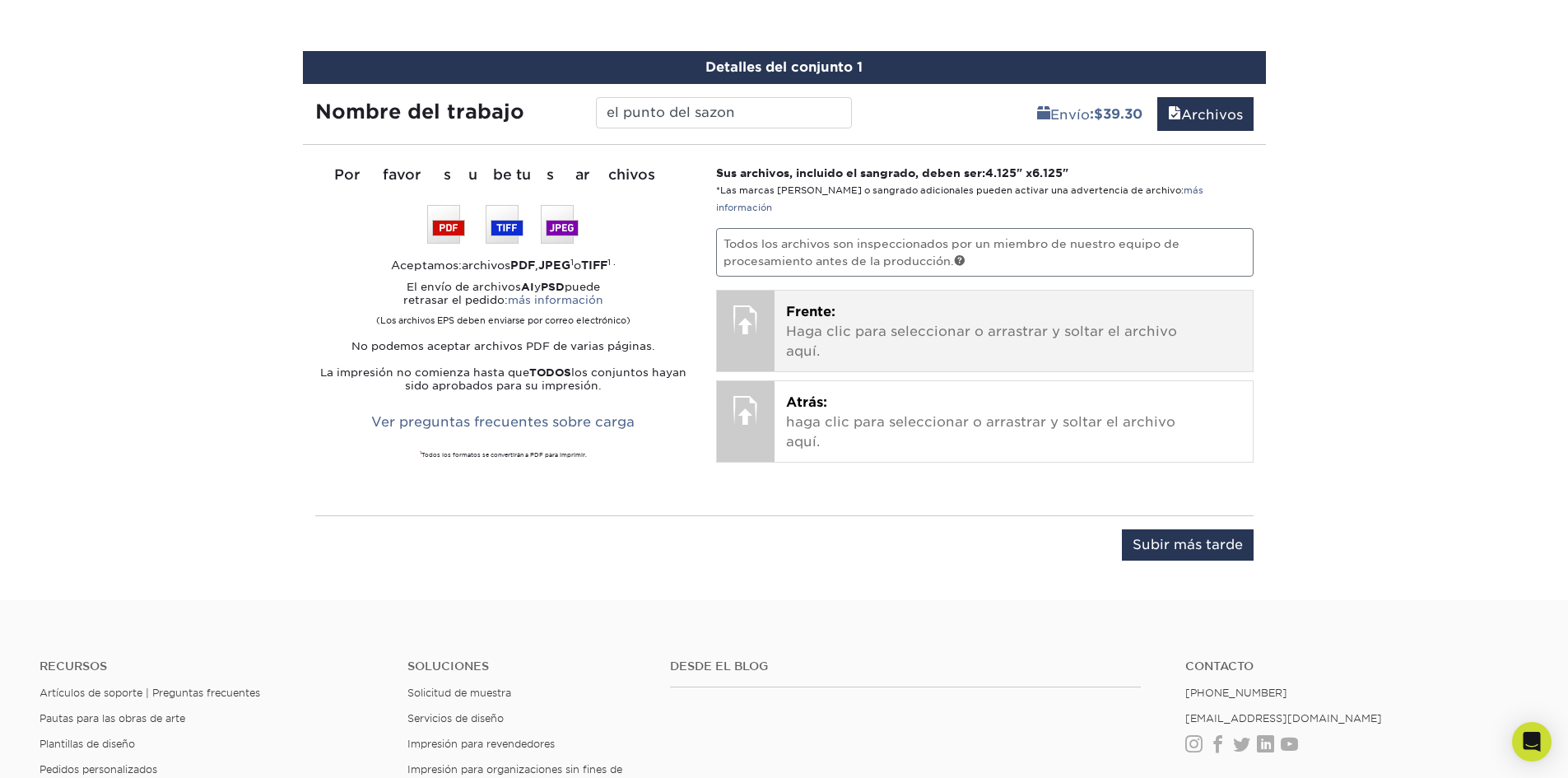
click at [844, 302] on p "Frente: Haga clic para seleccionar o arrastrar y soltar el archivo aquí." at bounding box center [1014, 331] width 455 height 59
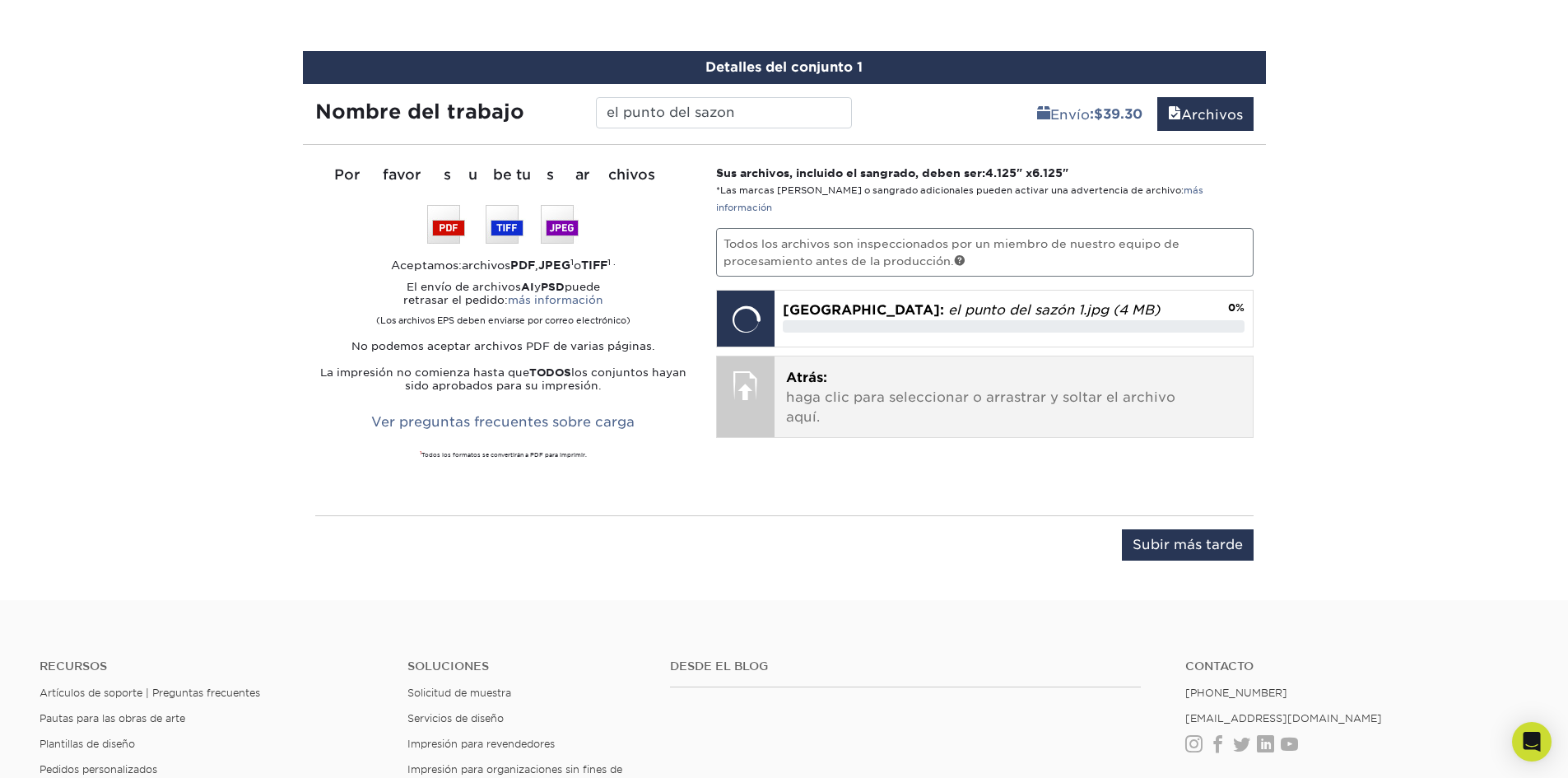
click at [856, 368] on p "Atrás: haga clic para seleccionar o arrastrar y soltar el archivo aquí." at bounding box center [1014, 397] width 455 height 59
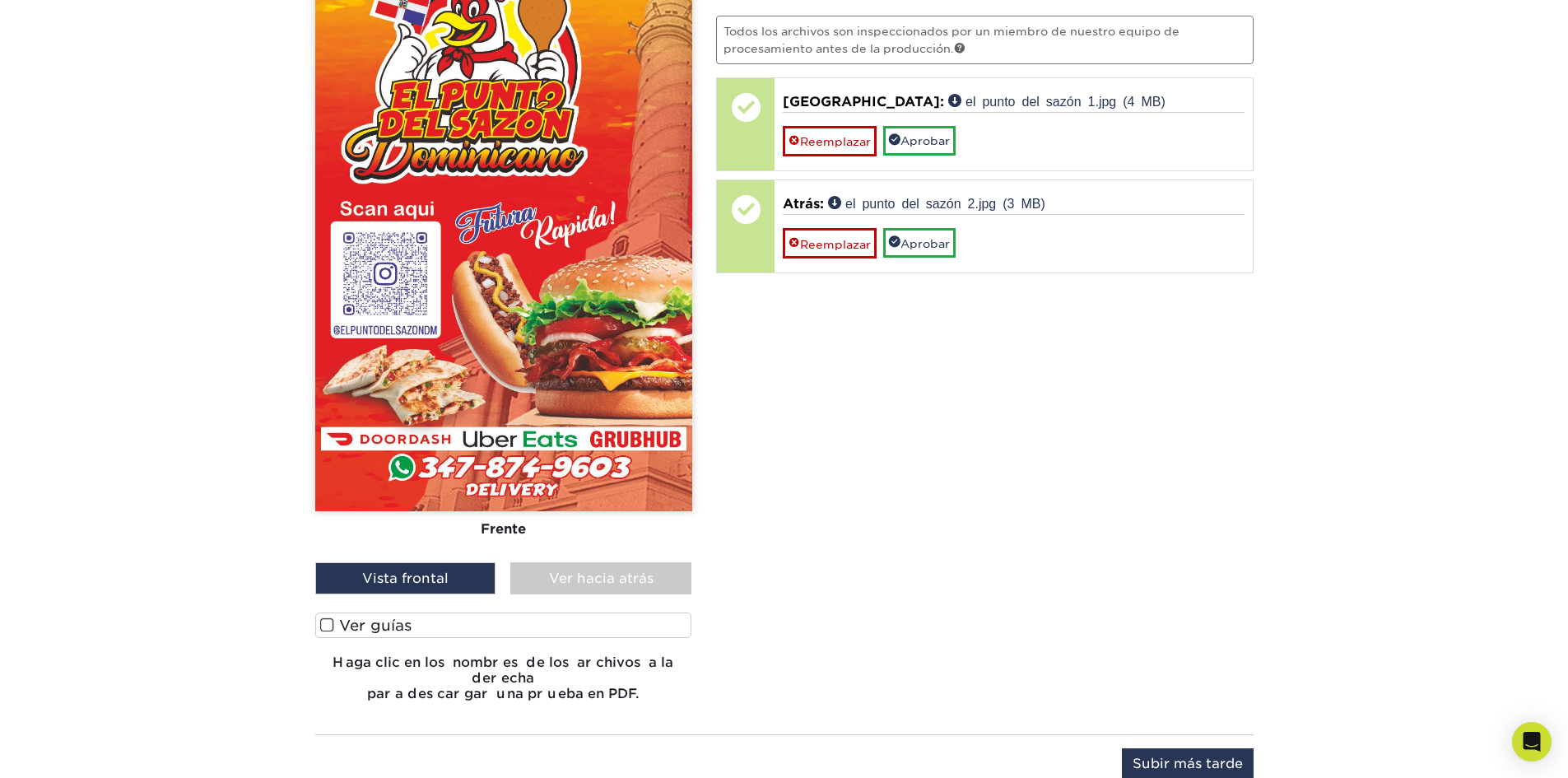
scroll to position [1176, 0]
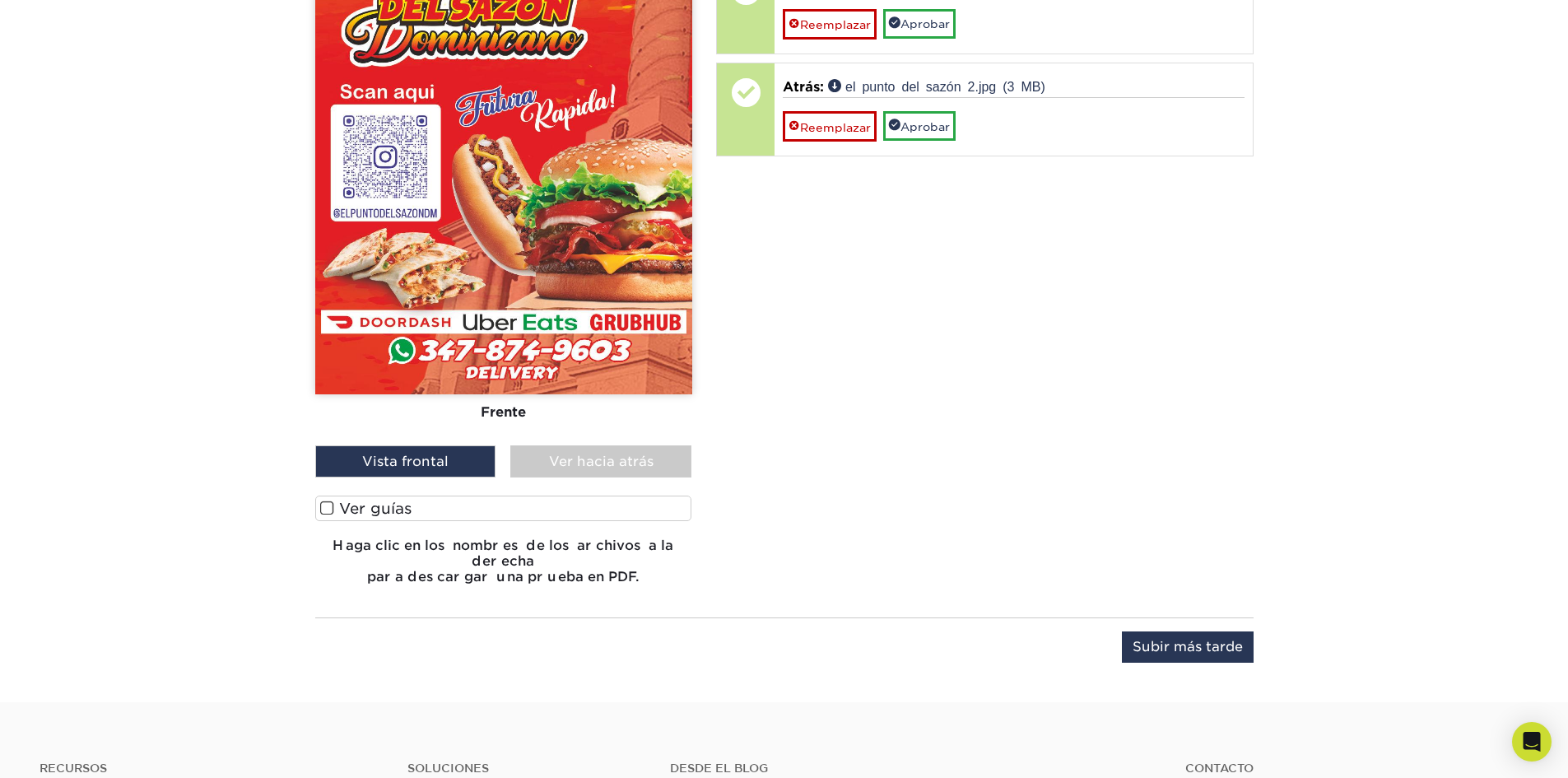
click at [329, 513] on span at bounding box center [327, 508] width 14 height 16
click at [0, 0] on input "Ver guías" at bounding box center [0, 0] width 0 height 0
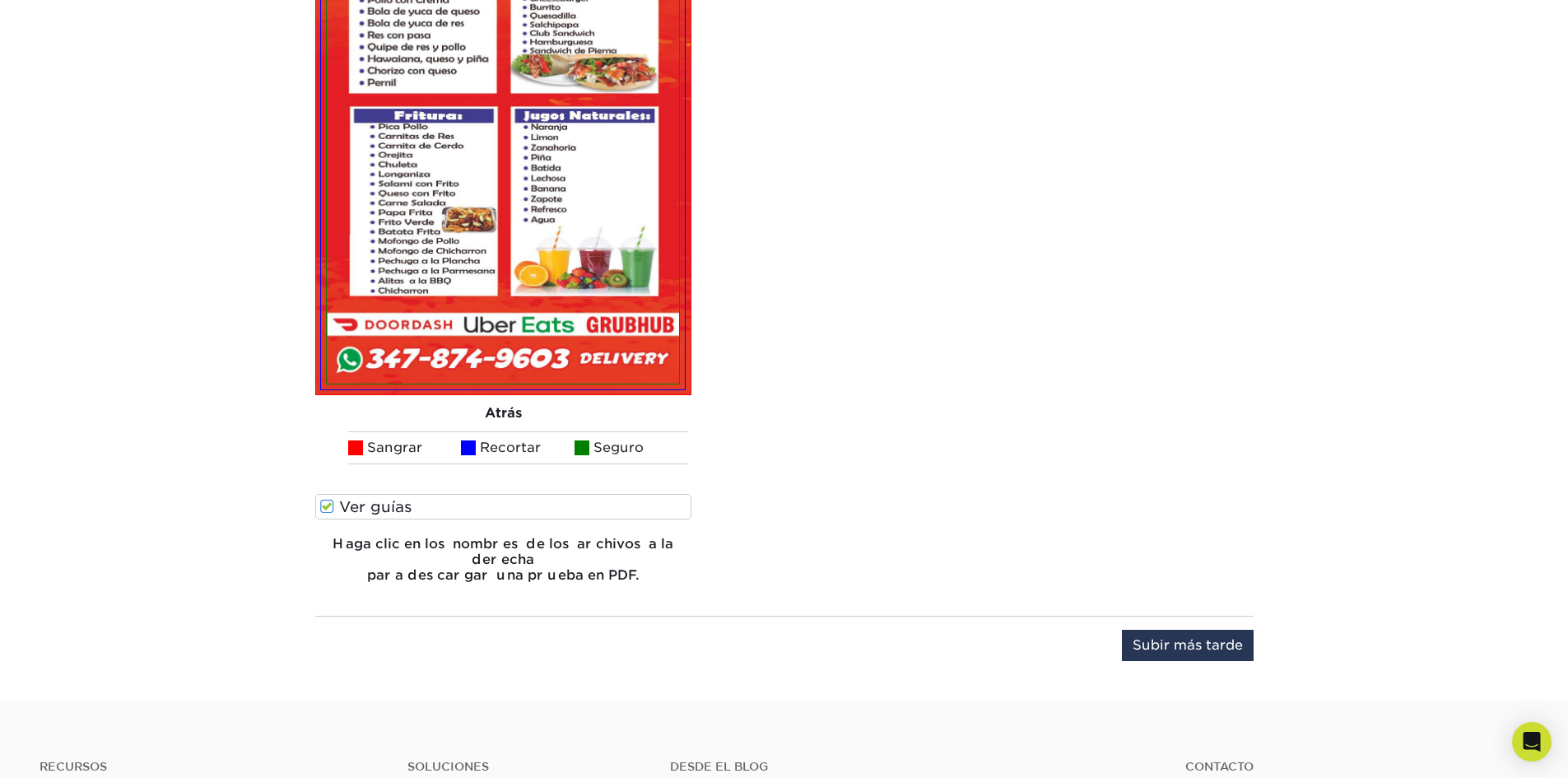
scroll to position [1767, 0]
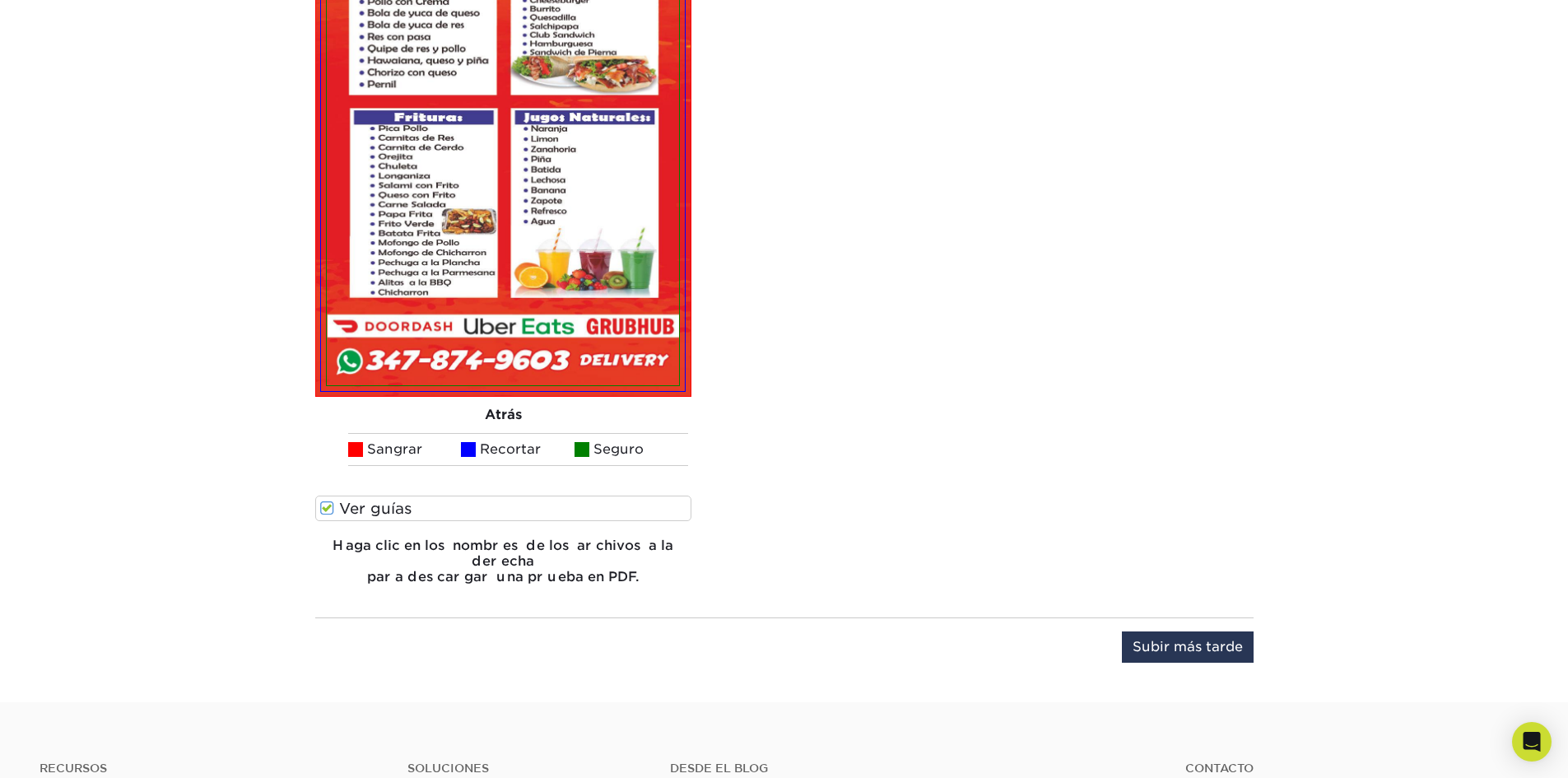
click at [483, 303] on img at bounding box center [502, 118] width 352 height 534
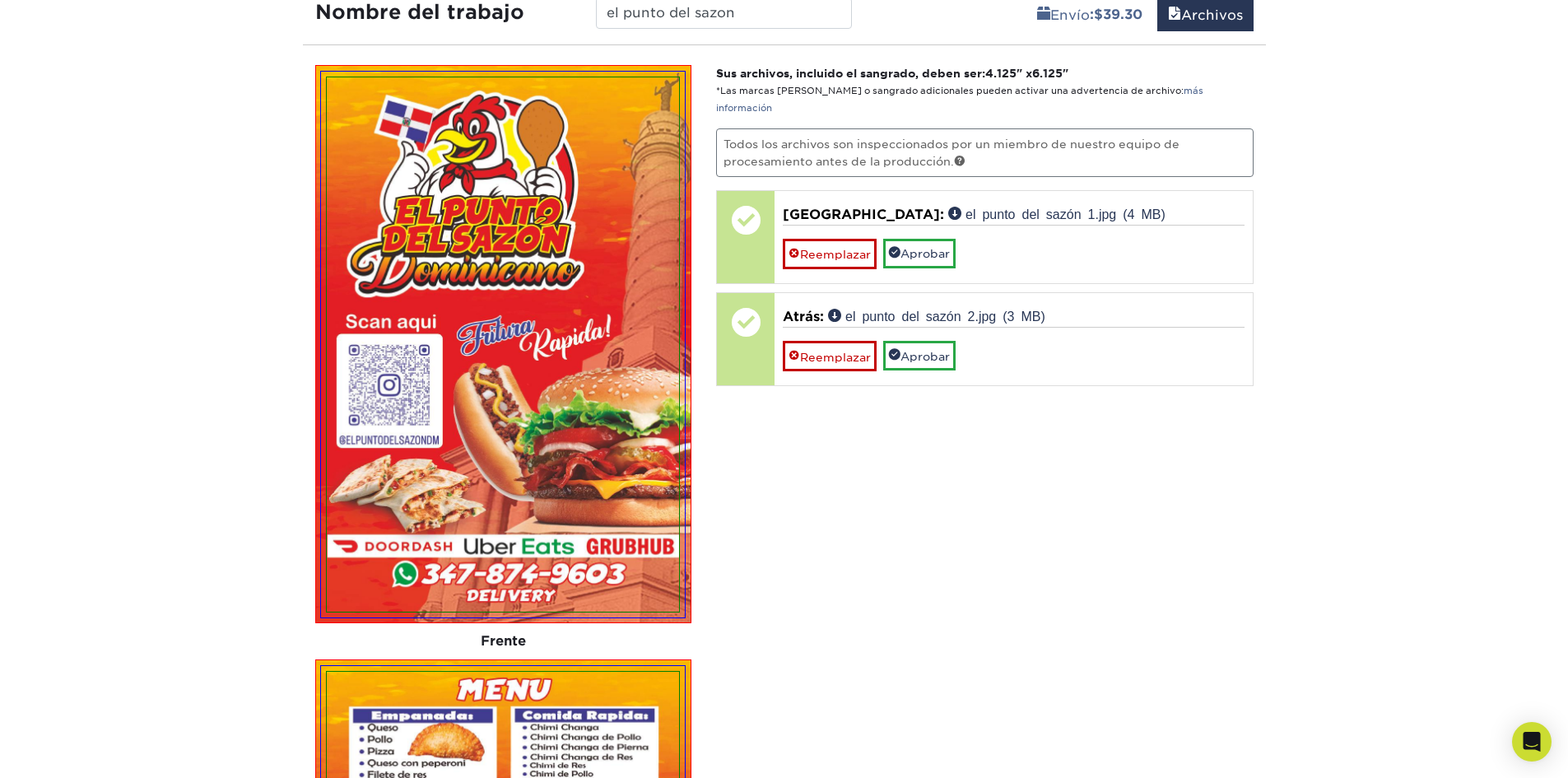
scroll to position [944, 0]
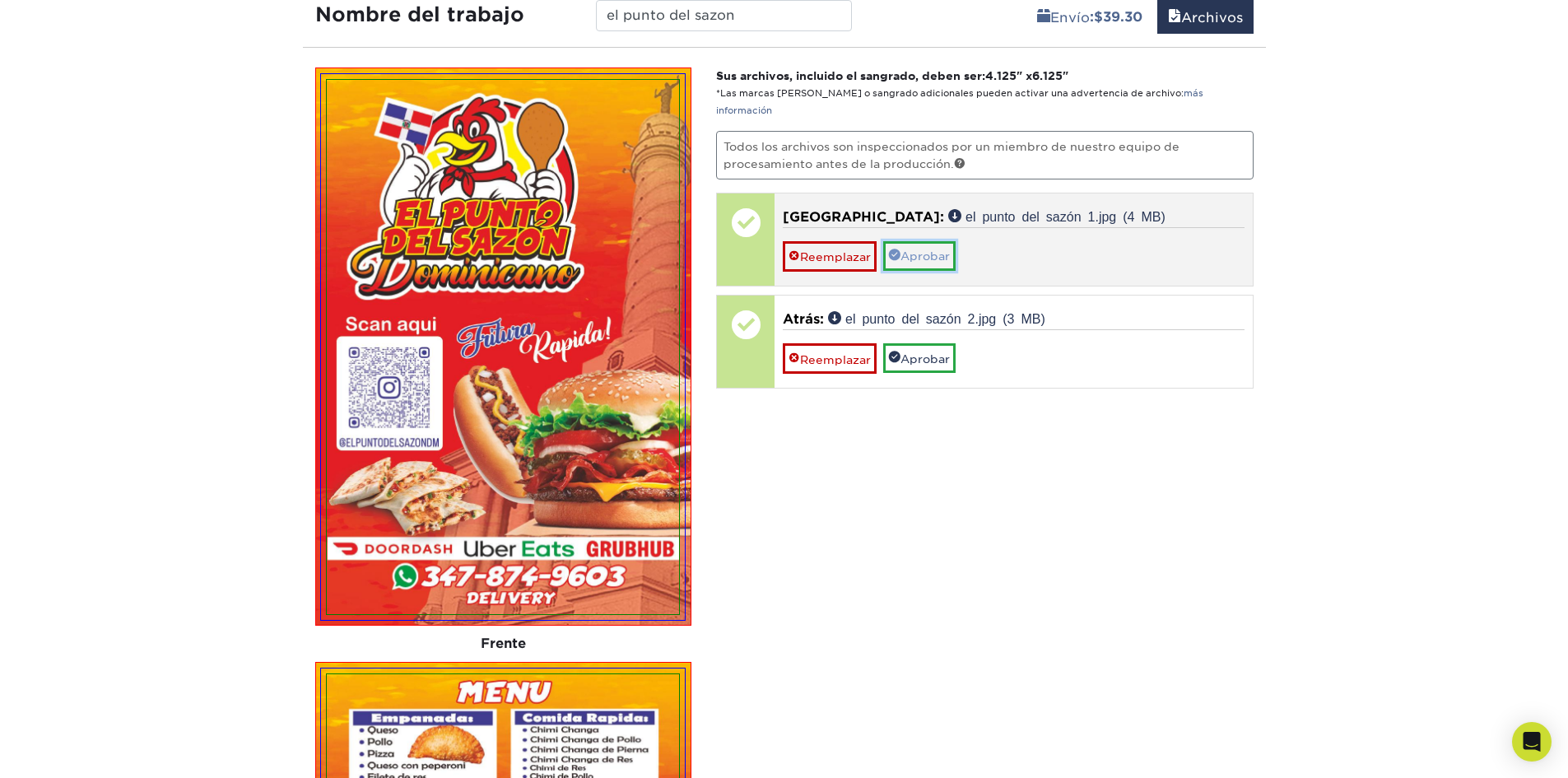
click at [924, 250] on font "Aprobar" at bounding box center [925, 257] width 49 height 13
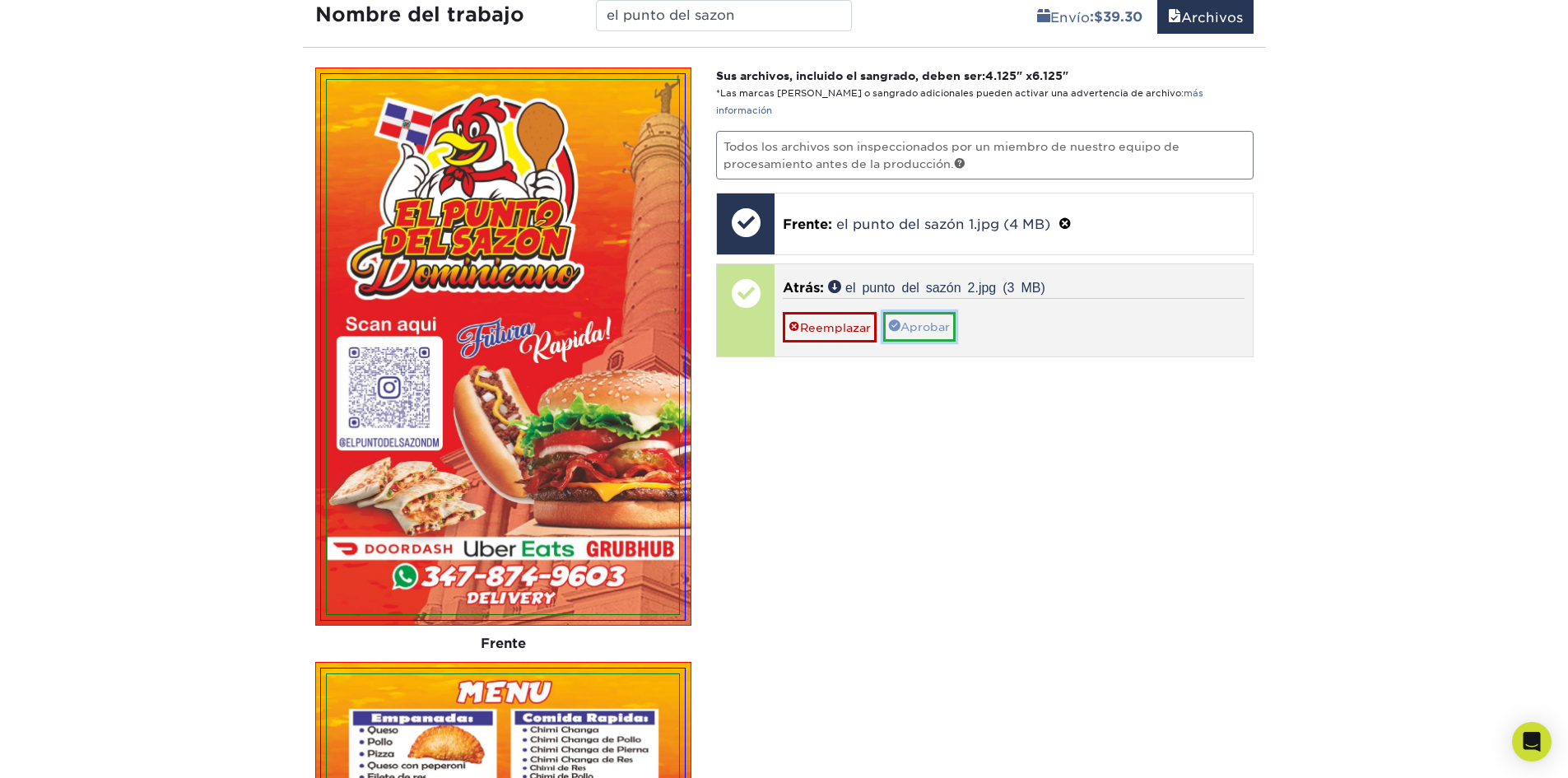
click at [941, 312] on link "Aprobar" at bounding box center [919, 326] width 73 height 29
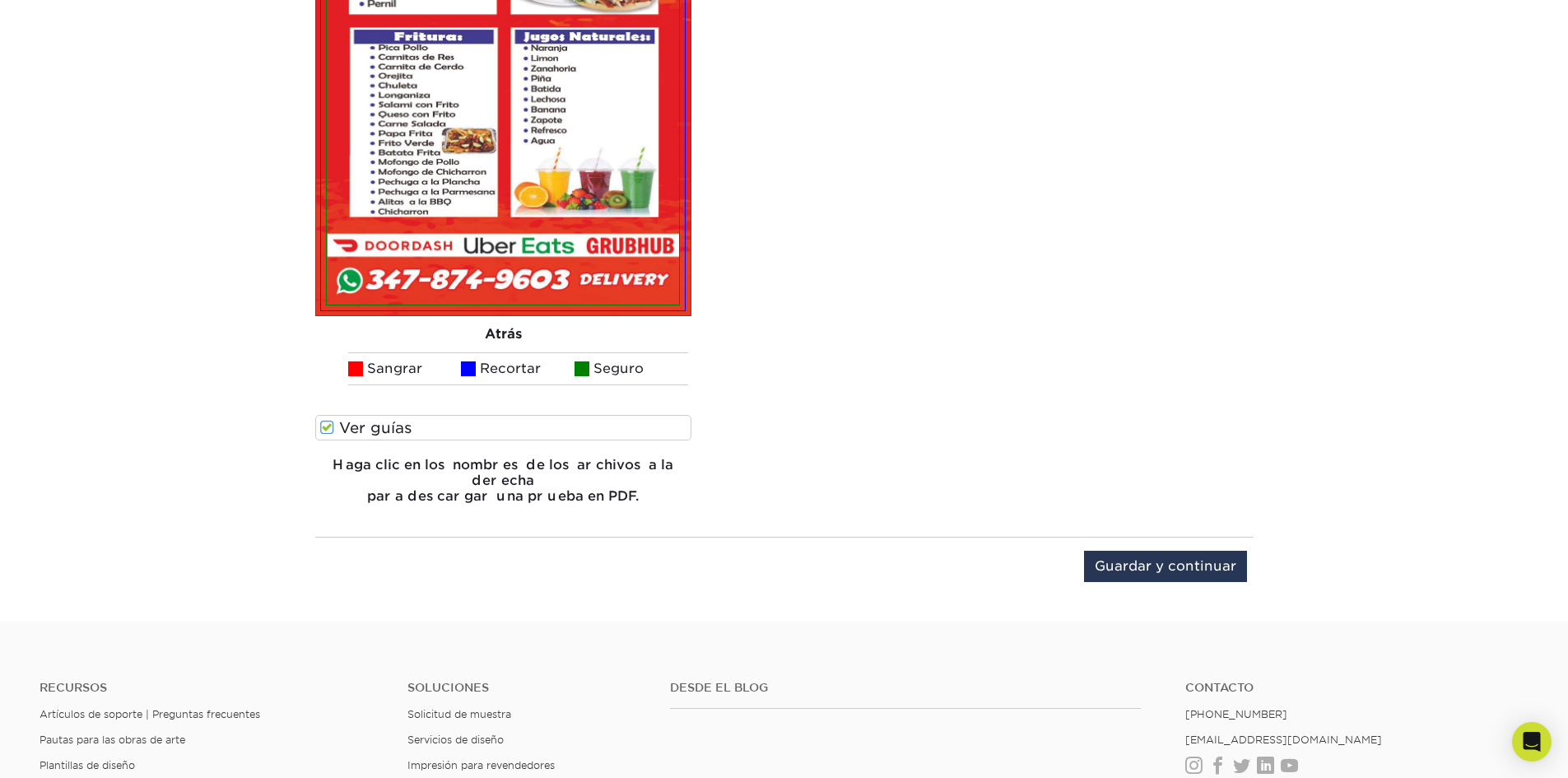
scroll to position [1850, 0]
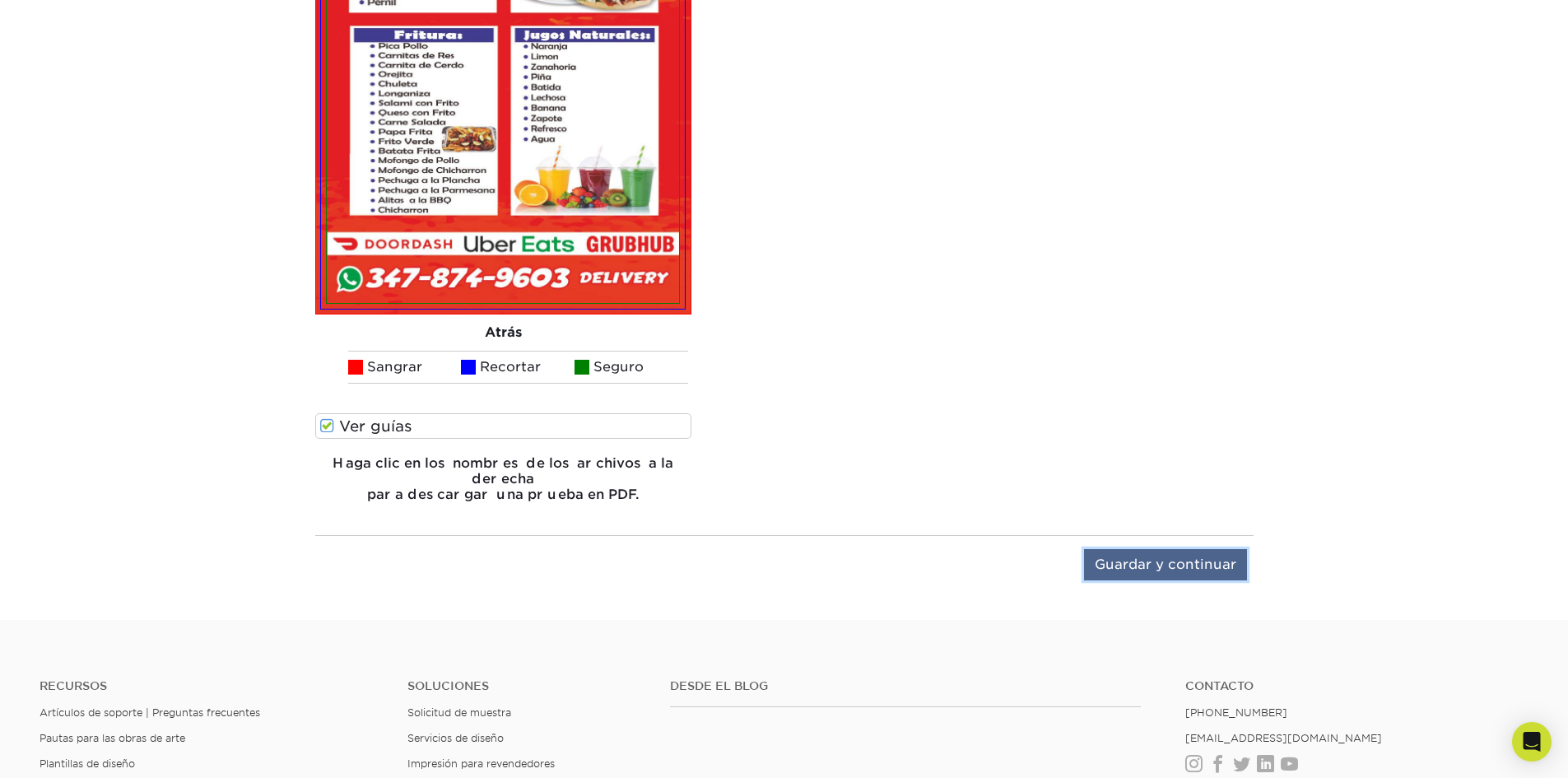
click at [1191, 550] on input "Guardar y continuar" at bounding box center [1165, 565] width 163 height 31
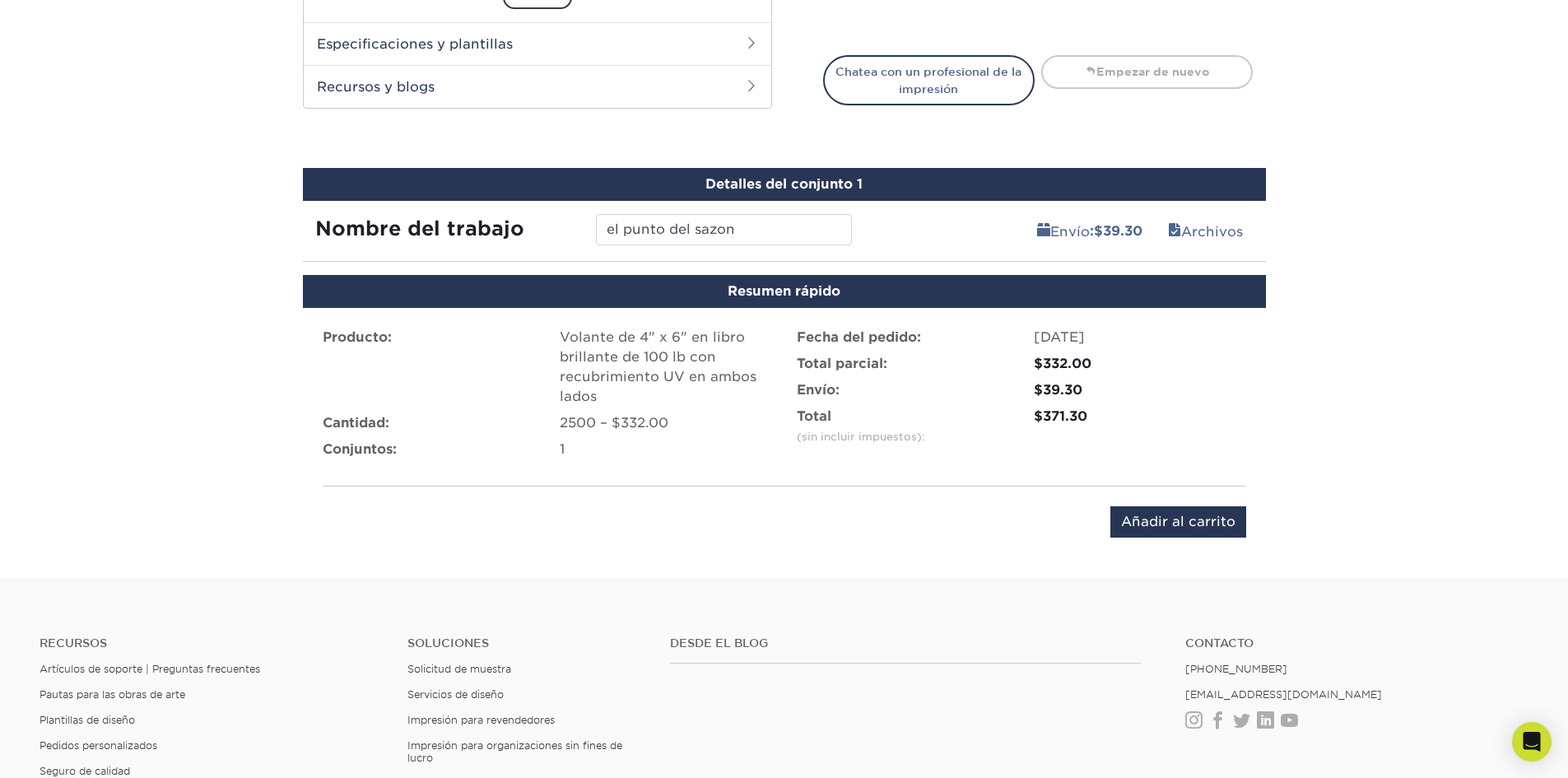
scroll to position [668, 0]
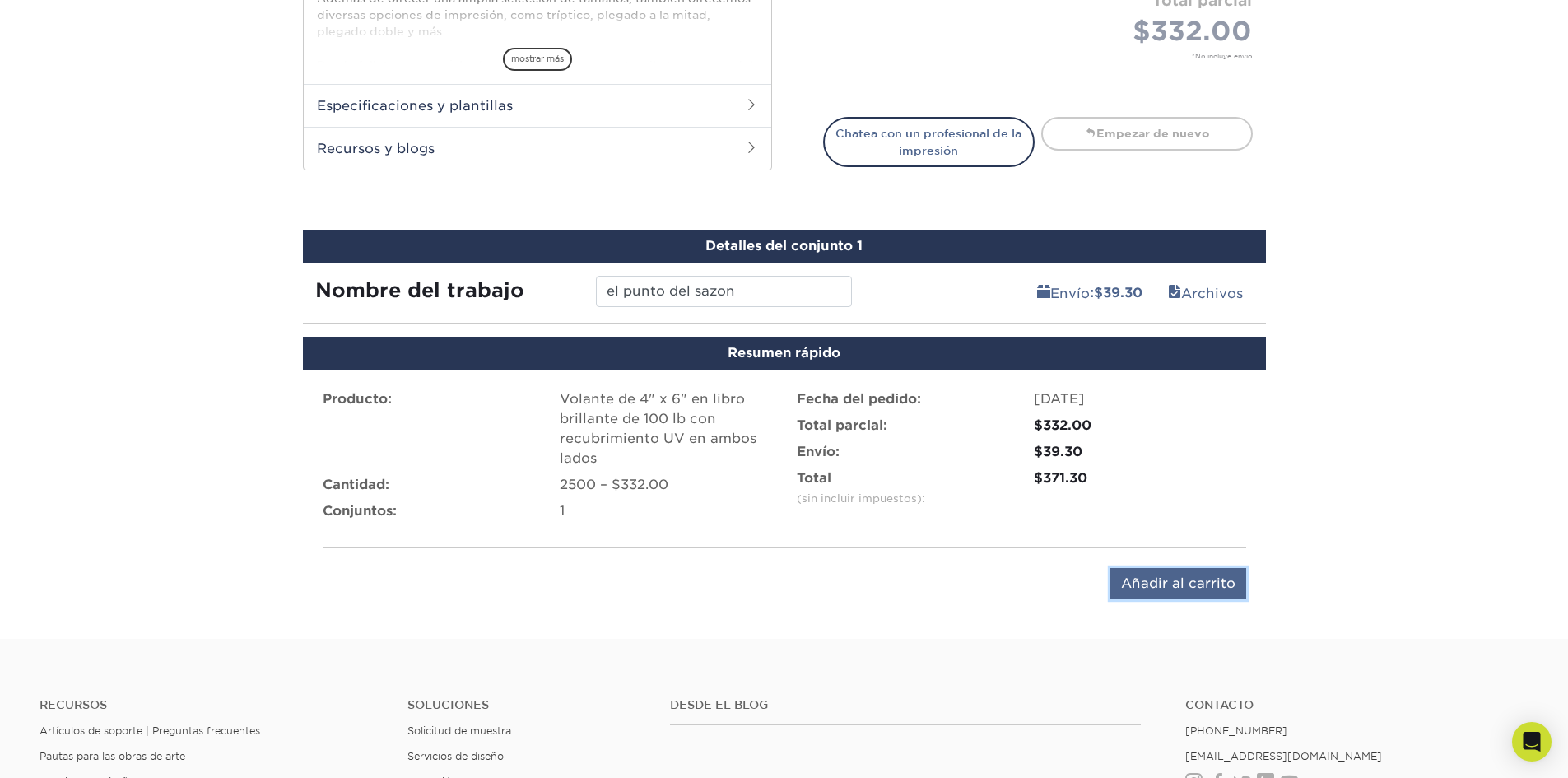
click at [1200, 580] on input "Añadir al carrito" at bounding box center [1178, 584] width 136 height 31
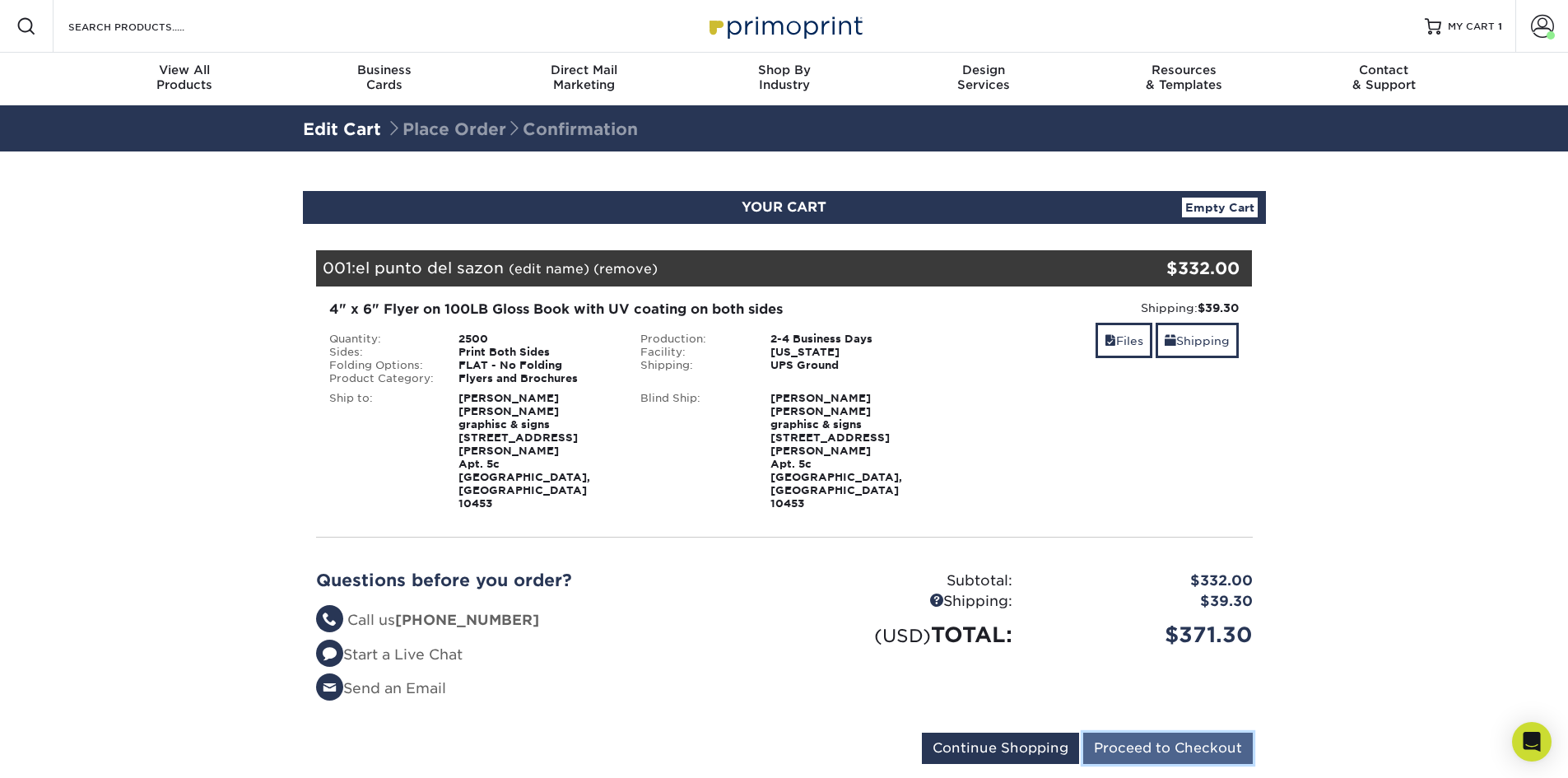
click at [1181, 733] on input "Proceed to Checkout" at bounding box center [1168, 748] width 170 height 31
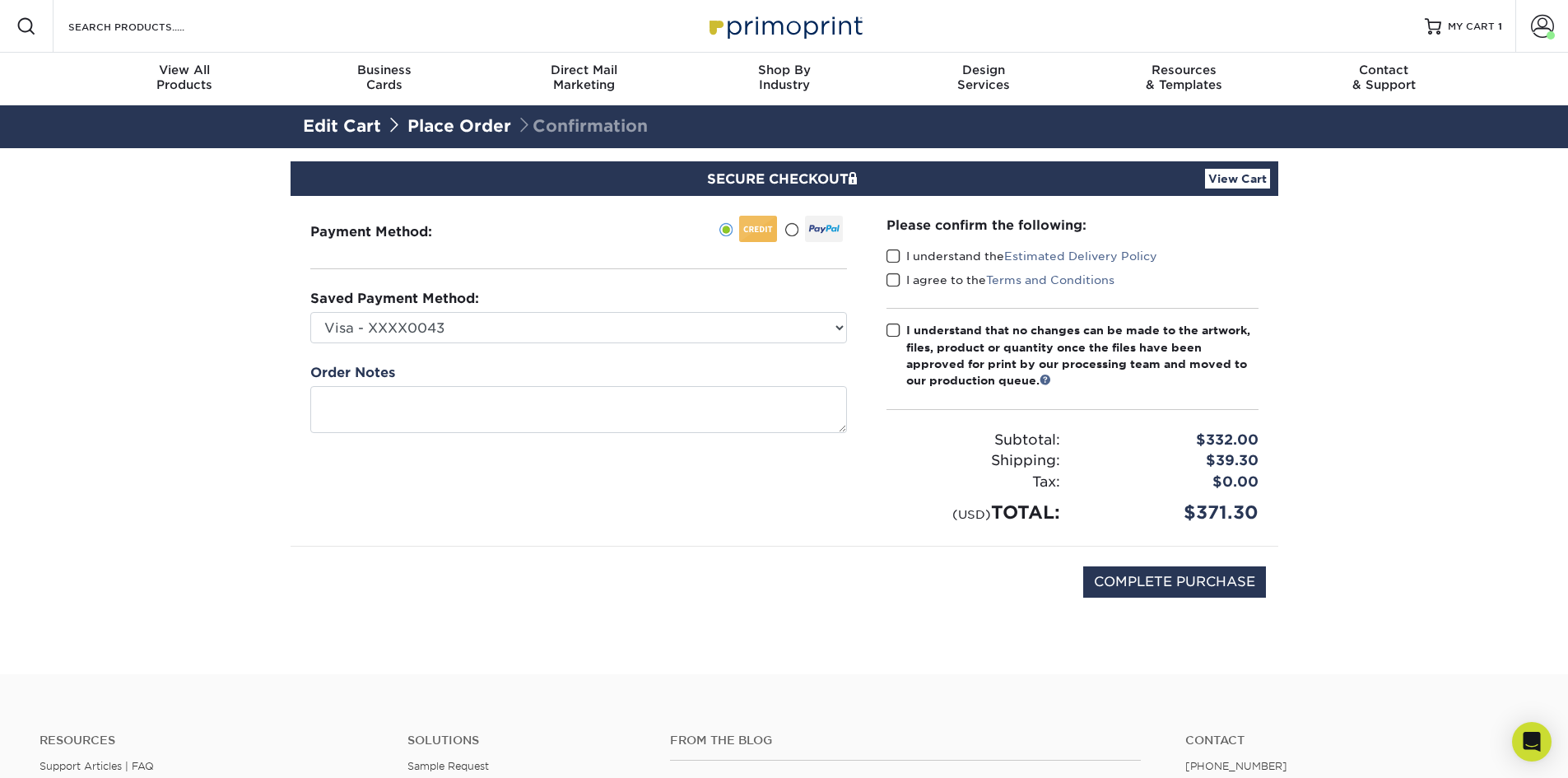
click at [891, 253] on span at bounding box center [893, 256] width 14 height 16
click at [0, 0] on input "I understand the Estimated Delivery Policy" at bounding box center [0, 0] width 0 height 0
click at [890, 278] on span at bounding box center [893, 280] width 14 height 16
click at [0, 0] on input "I agree to the Terms and Conditions" at bounding box center [0, 0] width 0 height 0
click at [891, 330] on span at bounding box center [893, 330] width 14 height 16
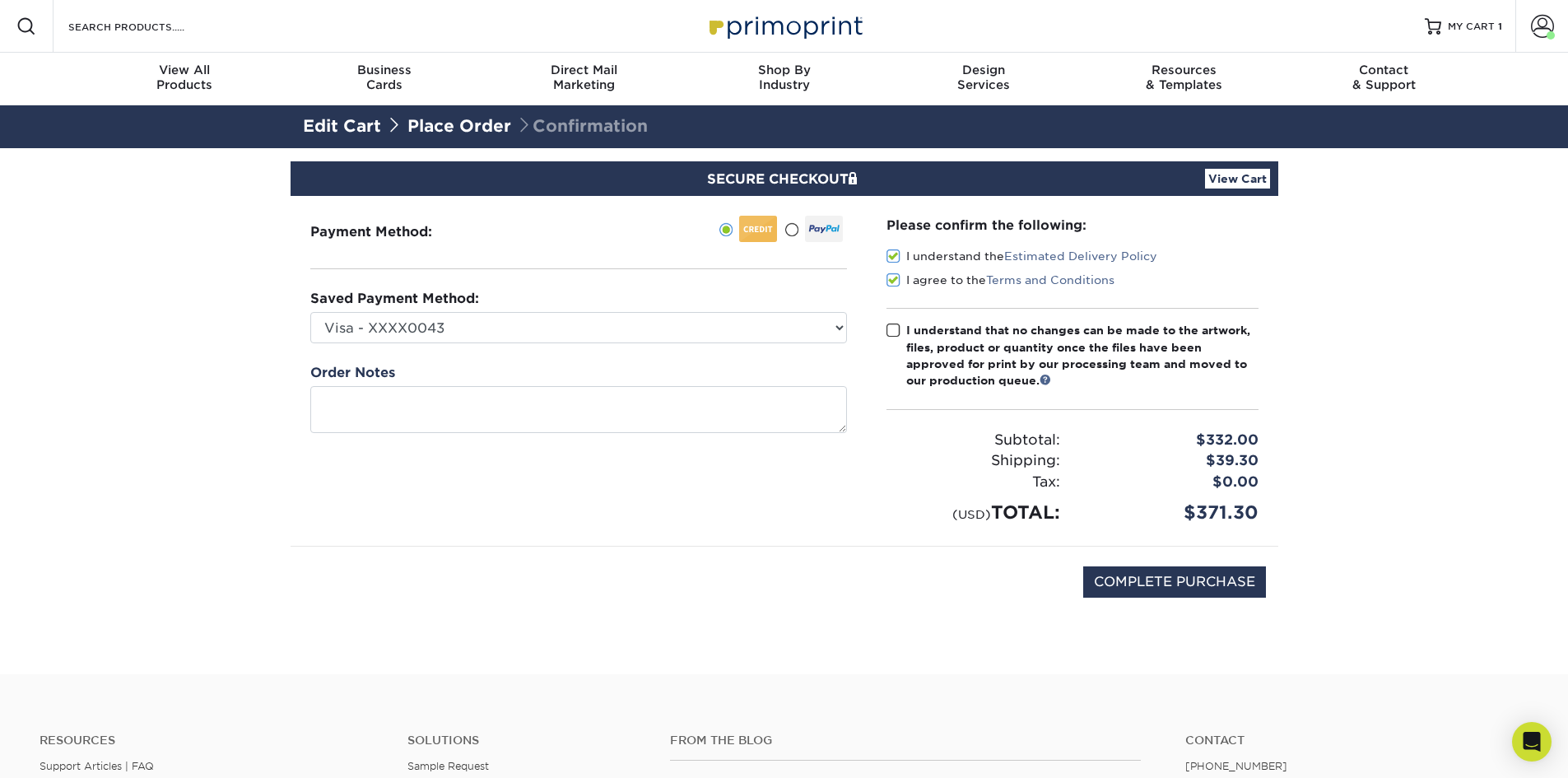
click at [0, 0] on input "I understand that no changes can be made to the artwork, files, product or quan…" at bounding box center [0, 0] width 0 height 0
click at [1239, 584] on input "COMPLETE PURCHASE" at bounding box center [1174, 582] width 183 height 31
type input "PROCESSING, PLEASE WAIT..."
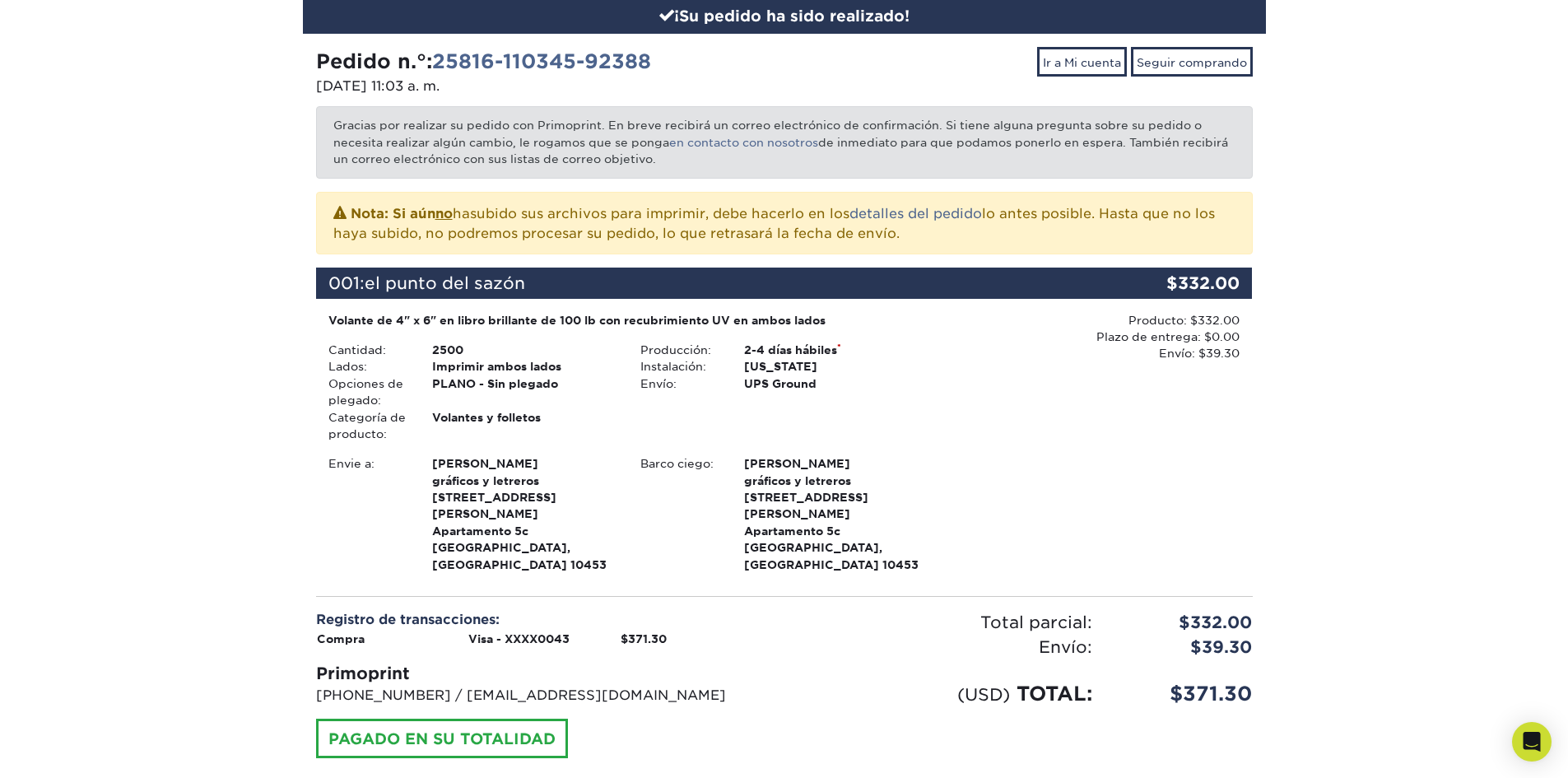
scroll to position [247, 0]
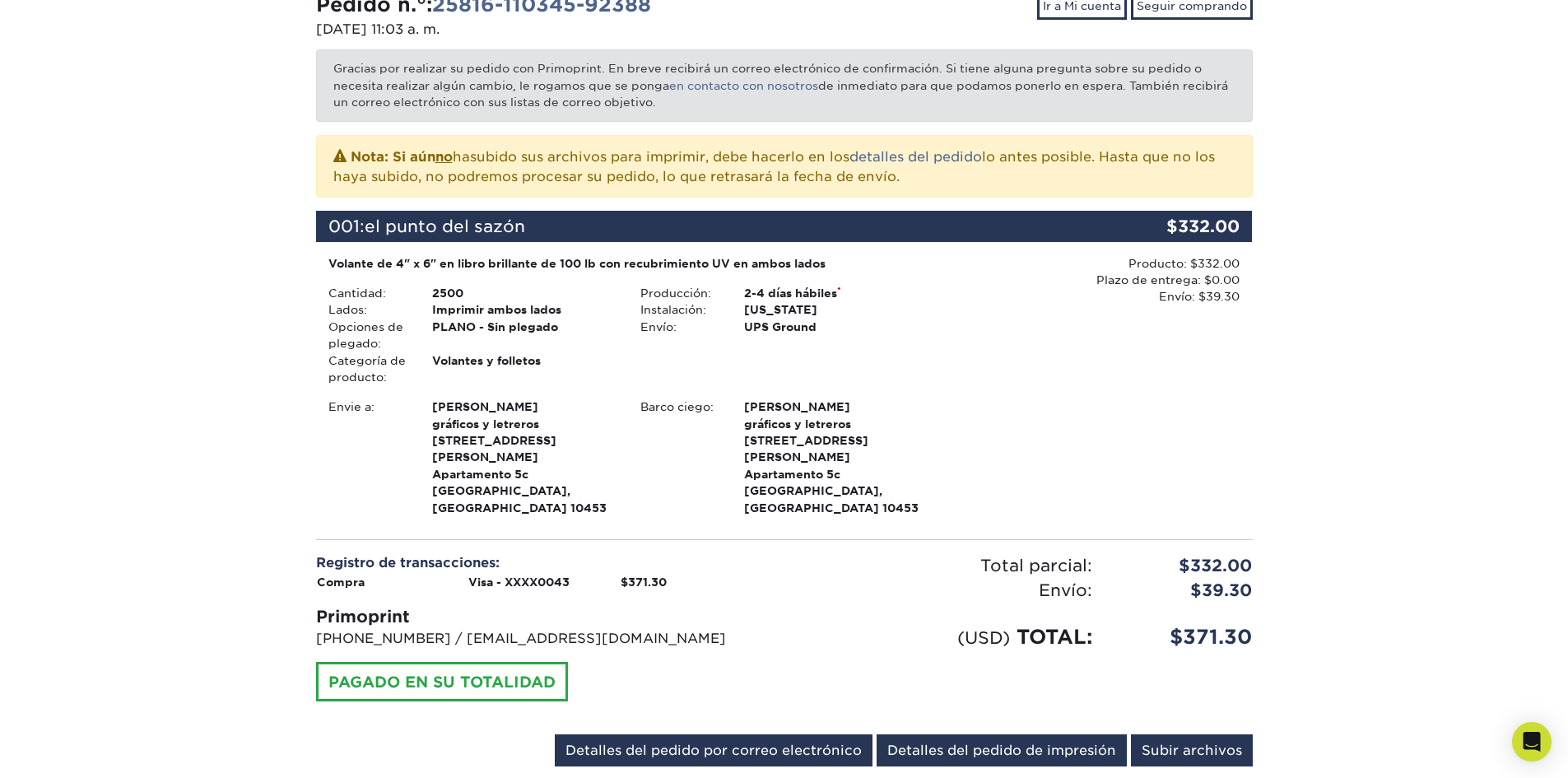
drag, startPoint x: 1098, startPoint y: 563, endPoint x: 97, endPoint y: 202, distance: 1064.1
click at [95, 202] on div "¡Su pedido ha sido realizado! Pedido n.°: 25816-110345-92388 16/08/2025 11:03 a…" at bounding box center [784, 364] width 1568 height 923
